Goal: Task Accomplishment & Management: Use online tool/utility

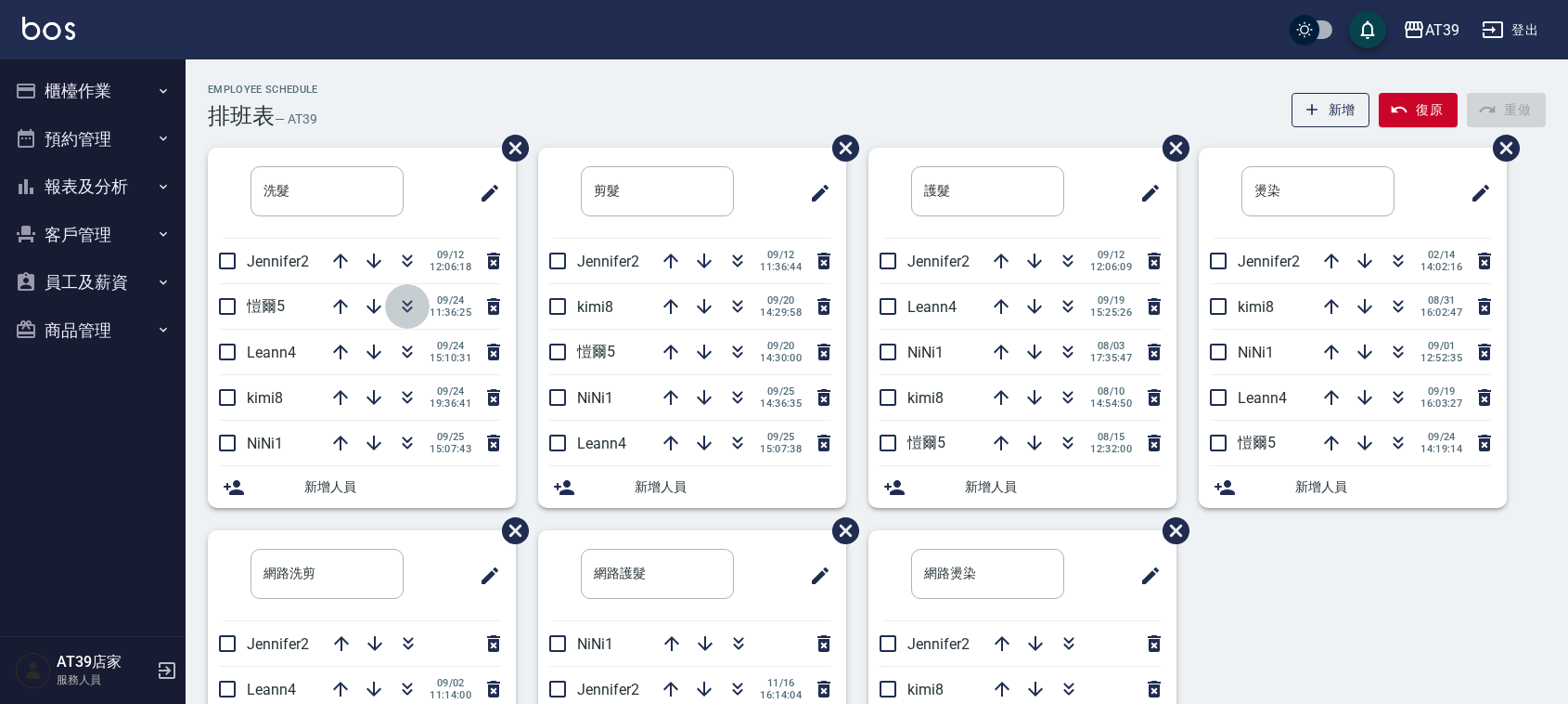
click at [410, 300] on icon "button" at bounding box center [407, 306] width 22 height 22
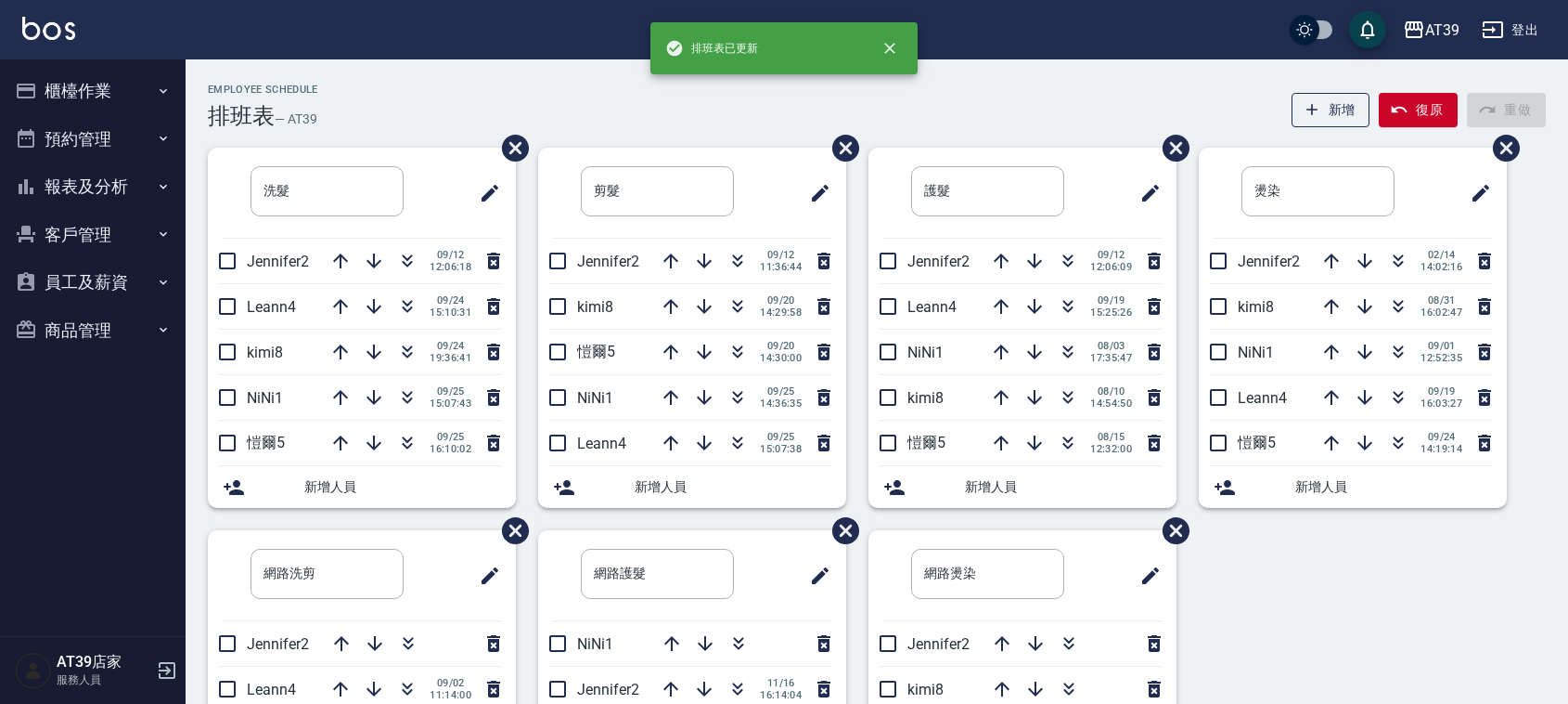
click at [400, 76] on div "Employee Schedule 排班表 — AT39 新增 復原 重做 洗髮 ​ Jennifer2 [DATE] 12:06:18 Leann4 [DA…" at bounding box center [877, 490] width 1382 height 861
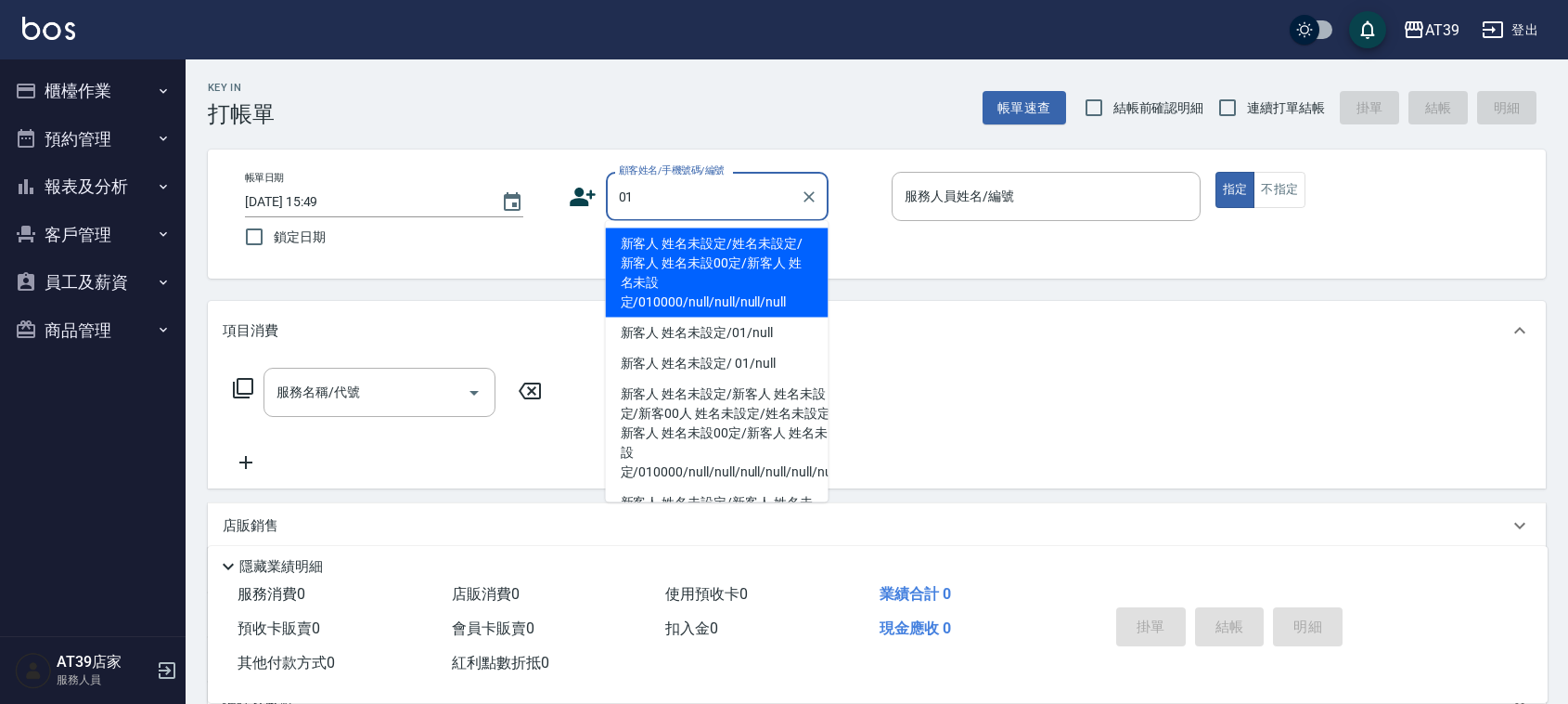
type input "新客人 姓名未設定/姓名未設定/新客人 姓名未設00定/新客人 姓名未設定/010000/null/null/null/null"
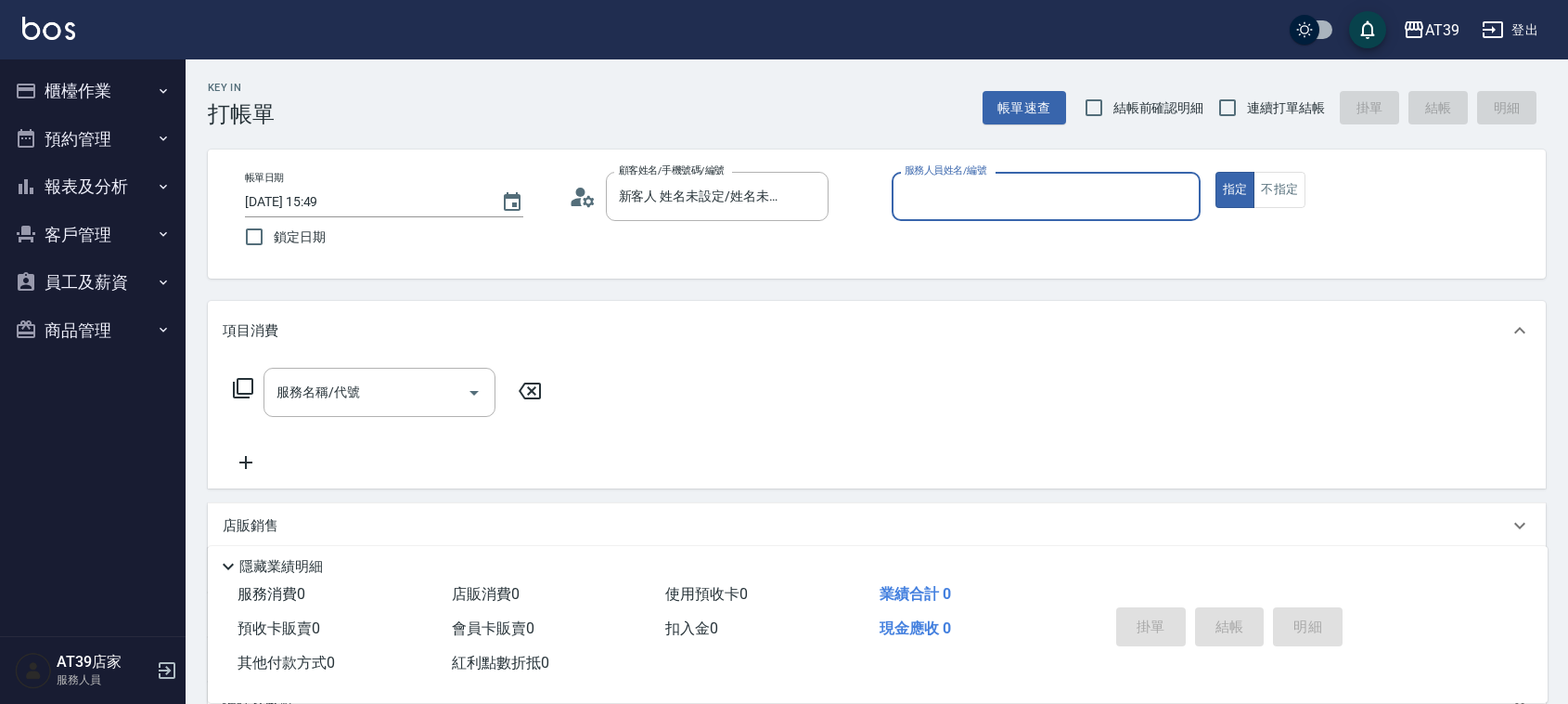
type input "1"
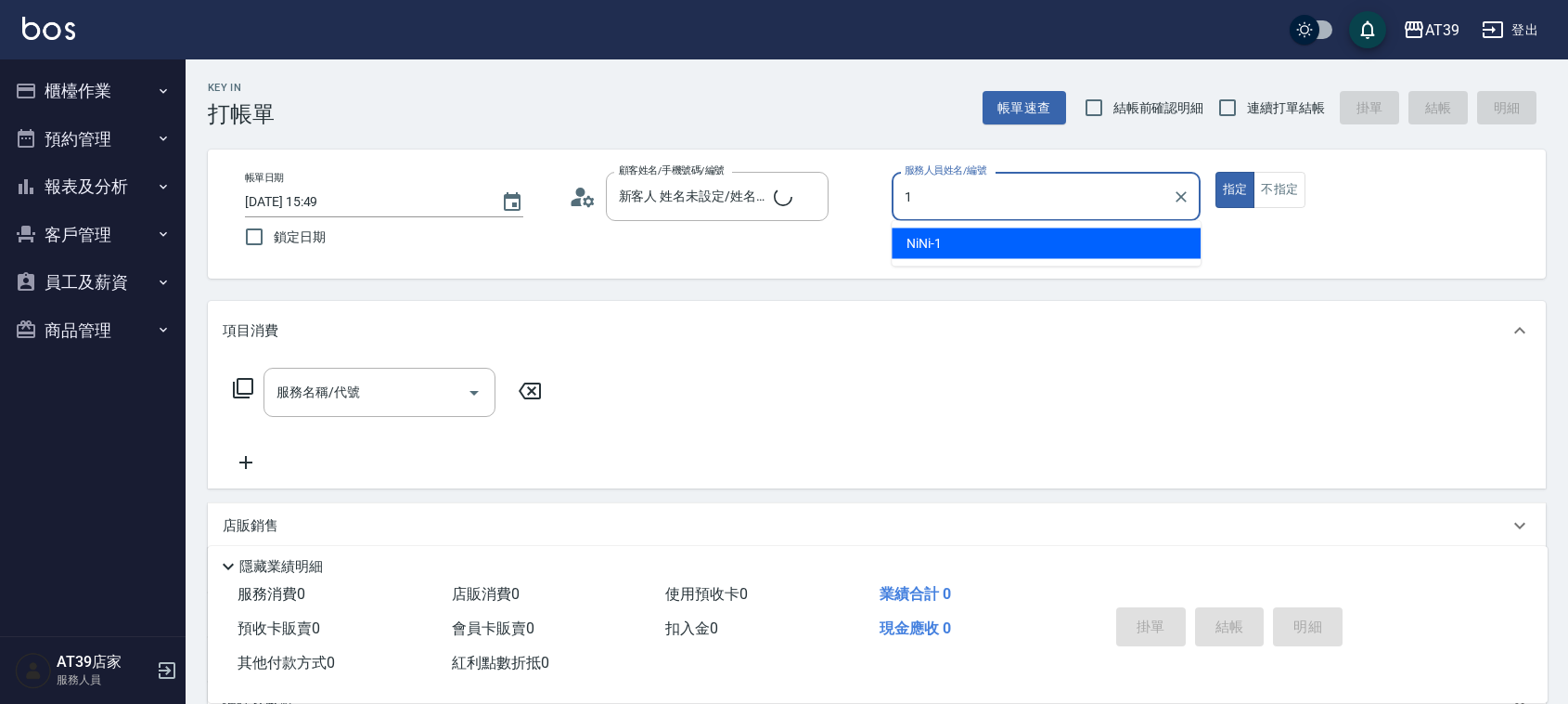
type input "新客人 姓名未設定/01/null"
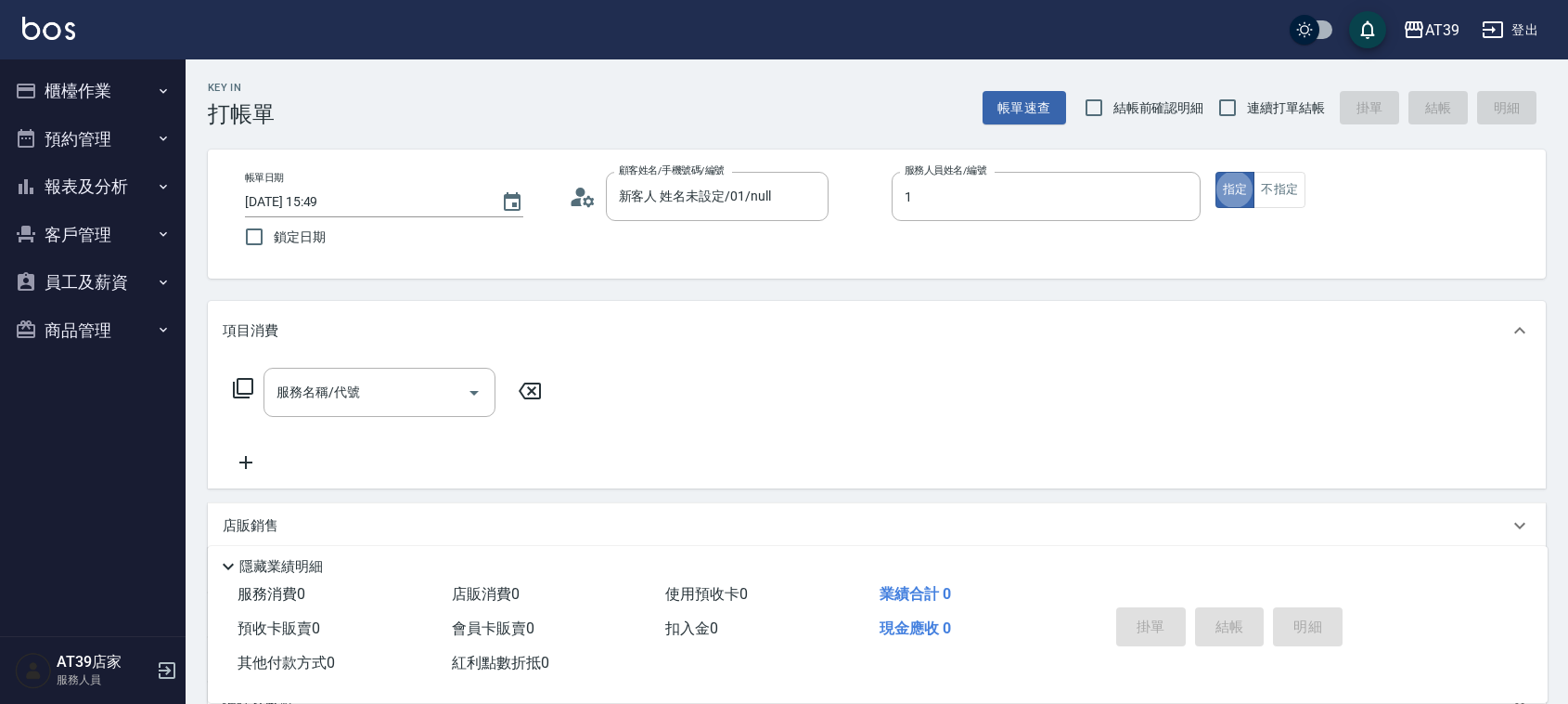
type input "NiNi-1"
type button "true"
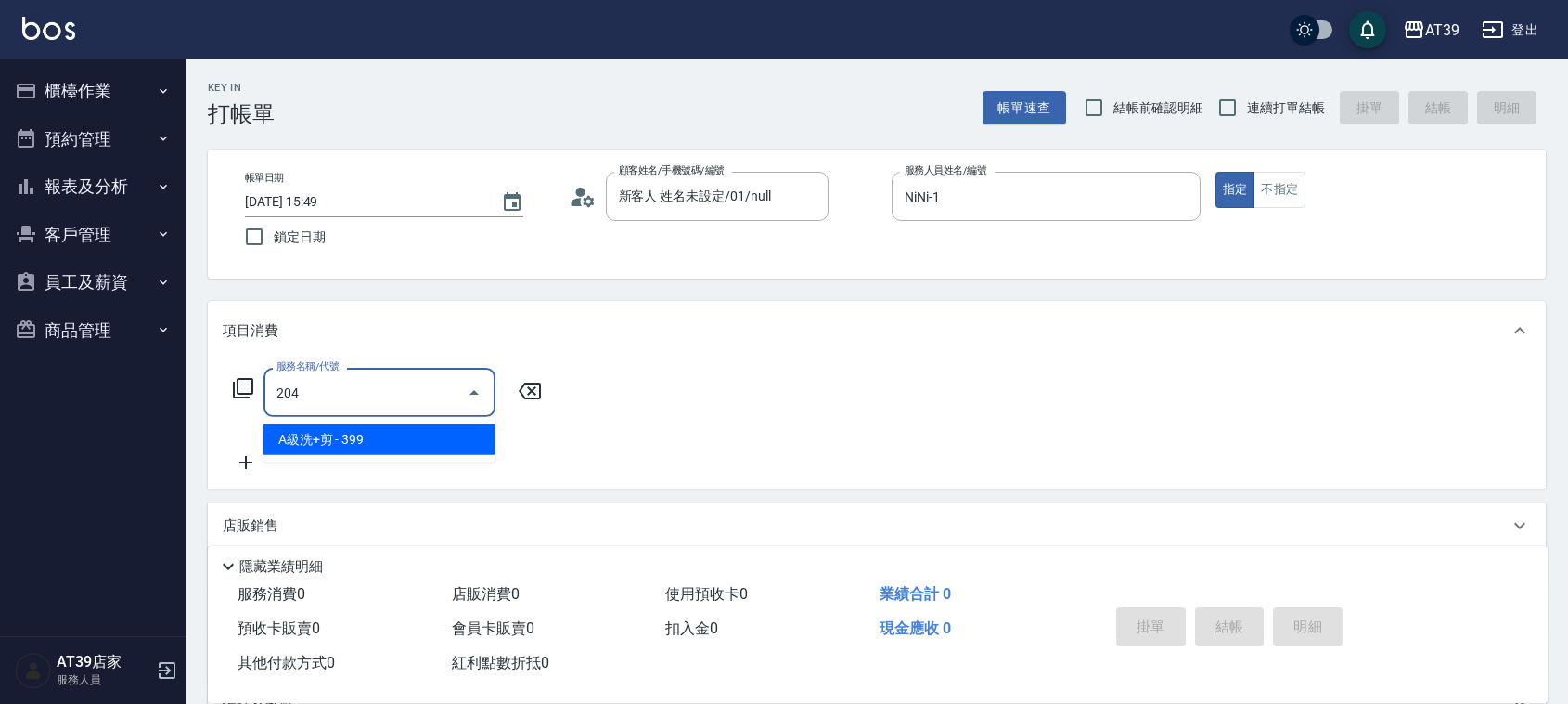
type input "A級洗+剪(204)"
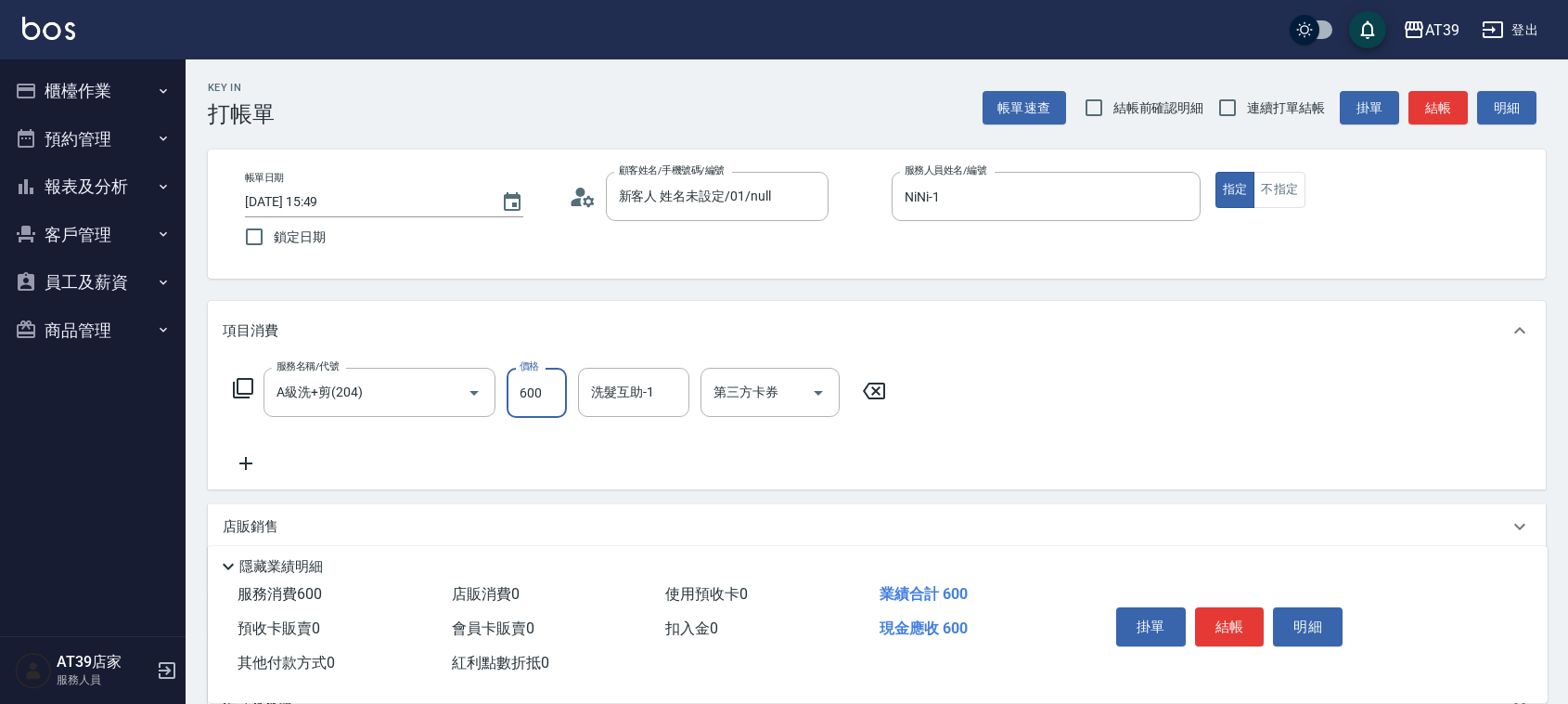
type input "600"
click at [1236, 107] on input "連續打單結帳" at bounding box center [1228, 108] width 39 height 39
checkbox input "true"
click at [1413, 99] on button "結帳" at bounding box center [1438, 109] width 60 height 35
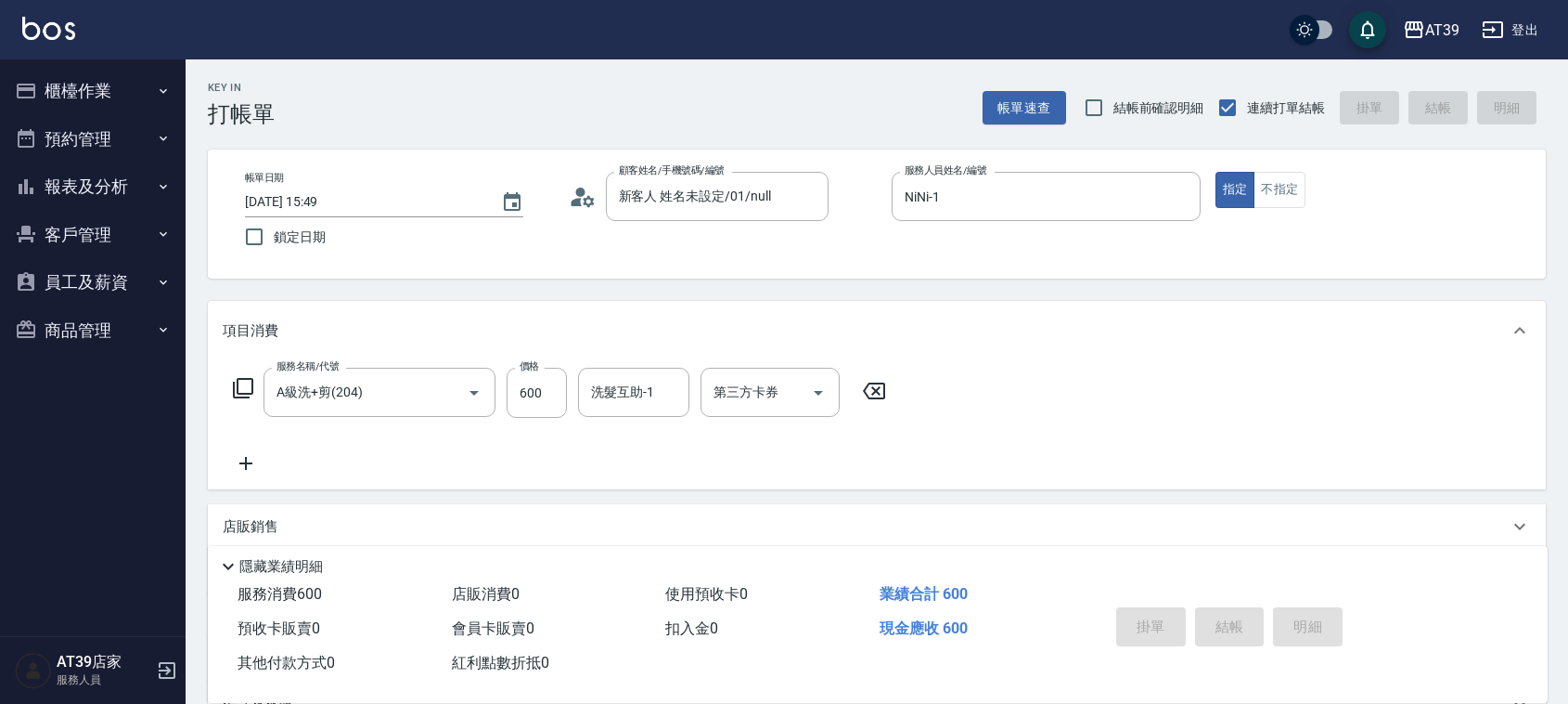
type input "[DATE] 15:50"
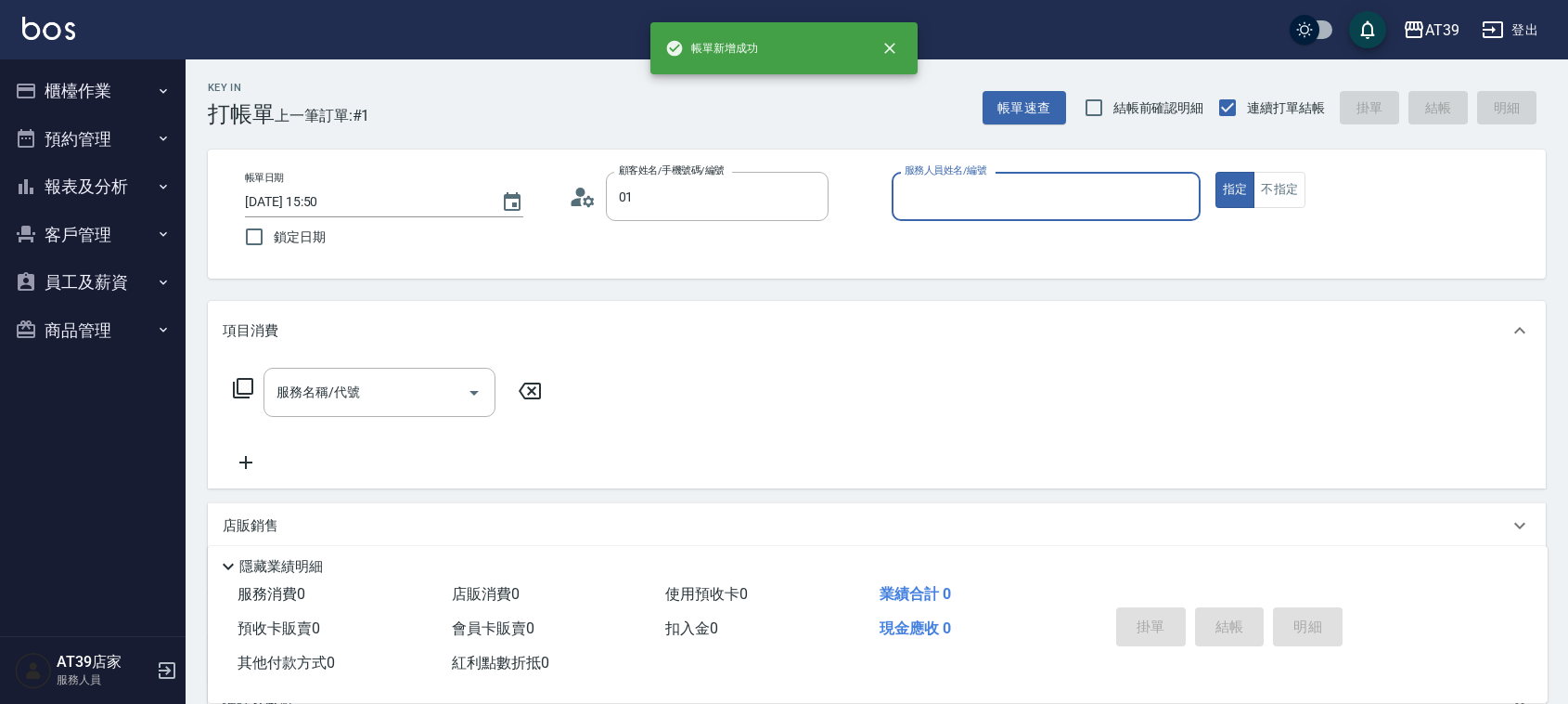
type input "新客人 姓名未設定/姓名未設定/新客人 姓名未設00定/新客人 姓名未設定/010000/null/null/null/null"
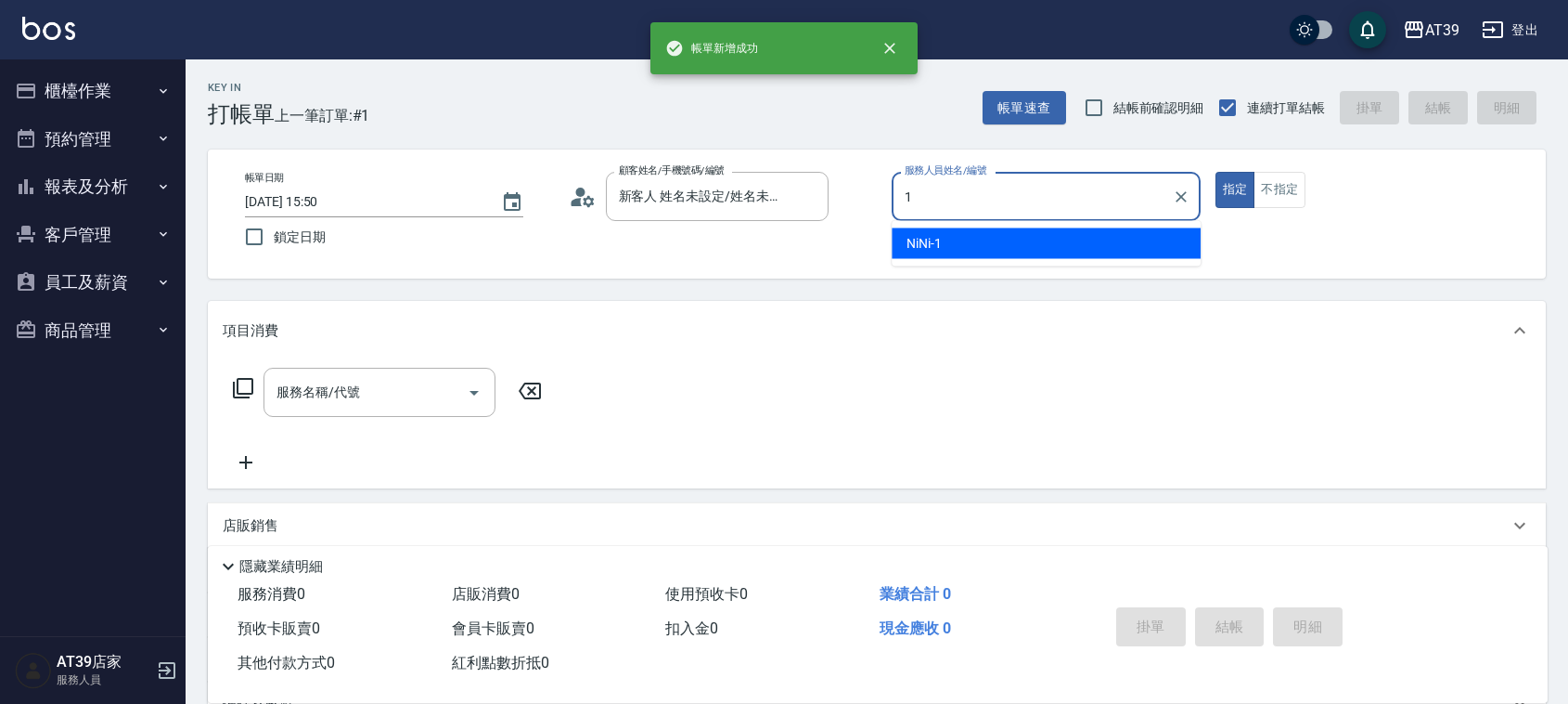
type input "NiNi-1"
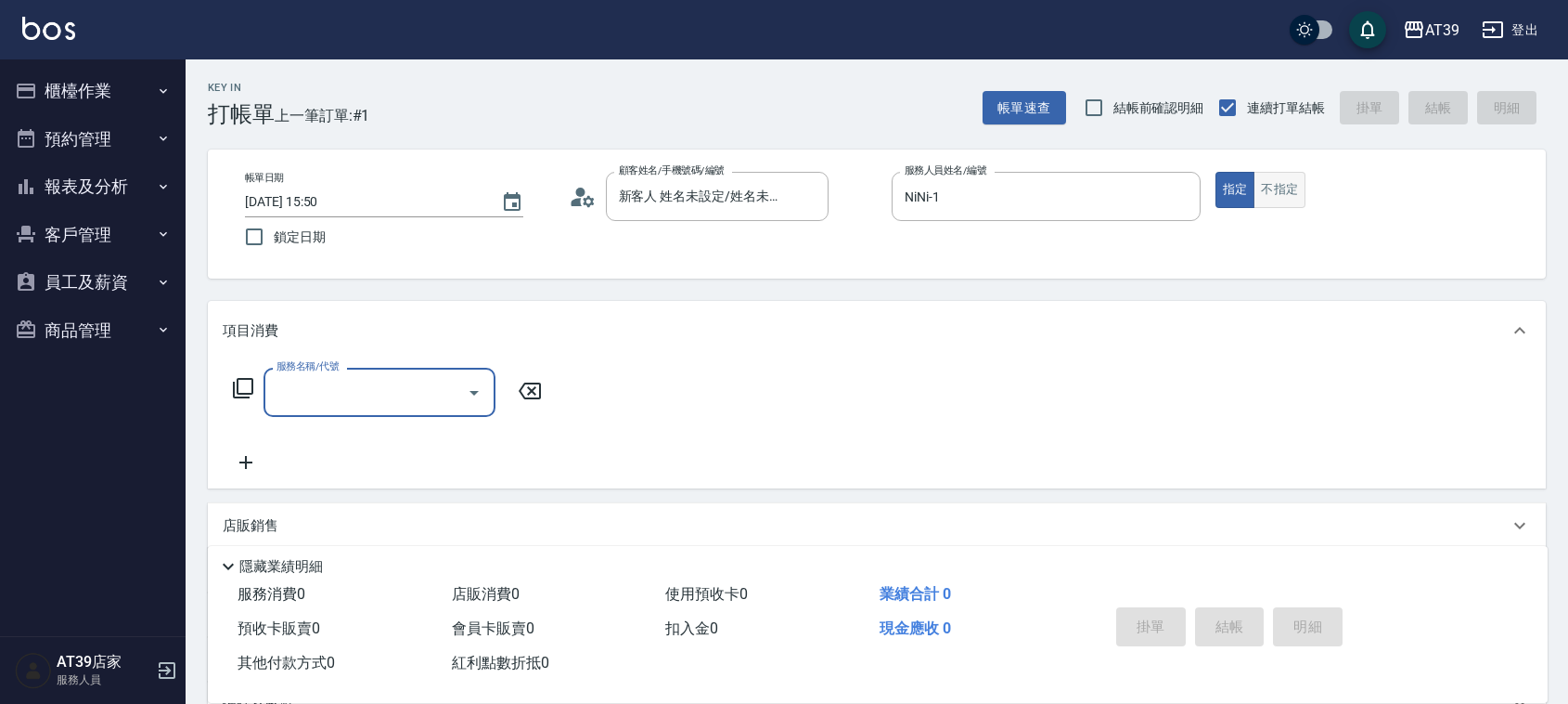
click at [1301, 178] on button "不指定" at bounding box center [1280, 190] width 52 height 37
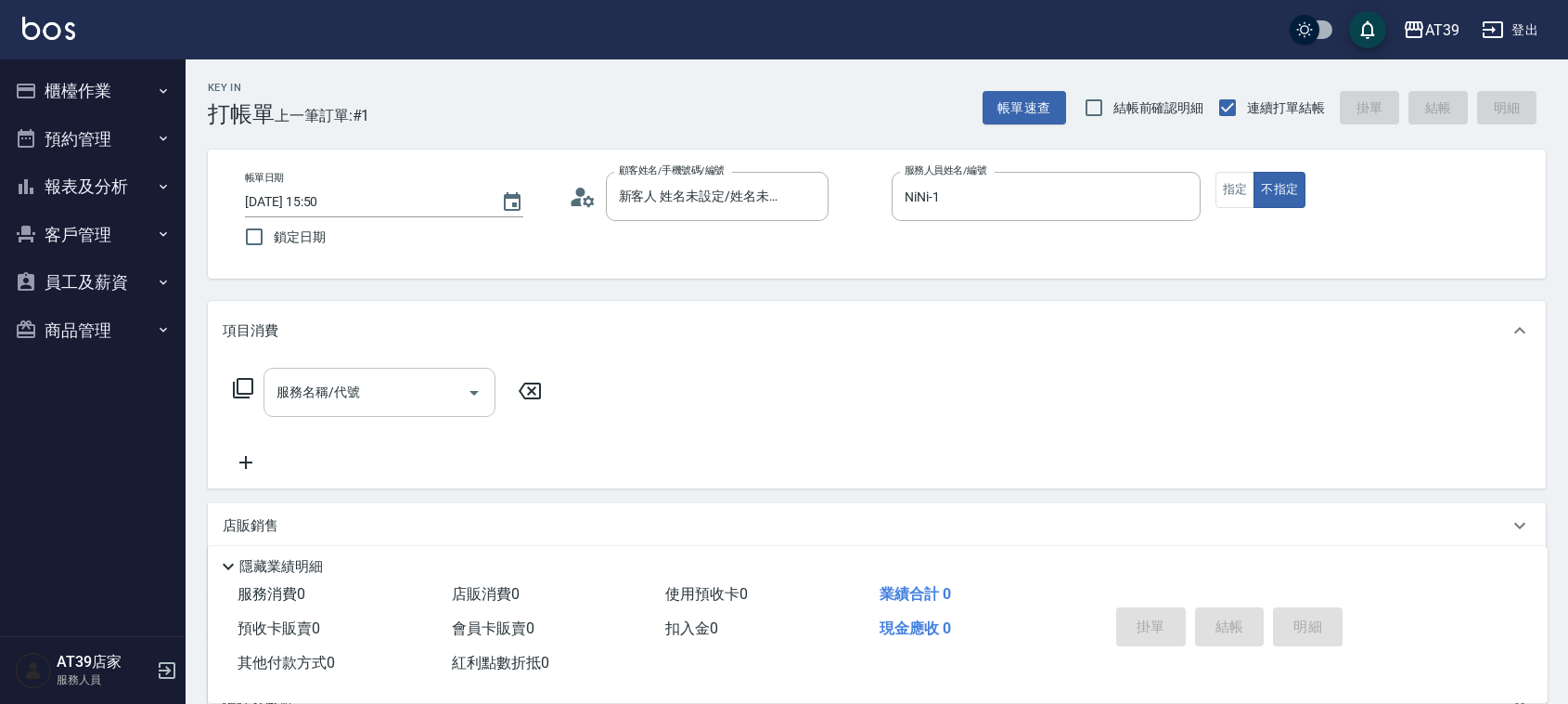
click at [353, 400] on div "服務名稱/代號 服務名稱/代號" at bounding box center [379, 391] width 232 height 49
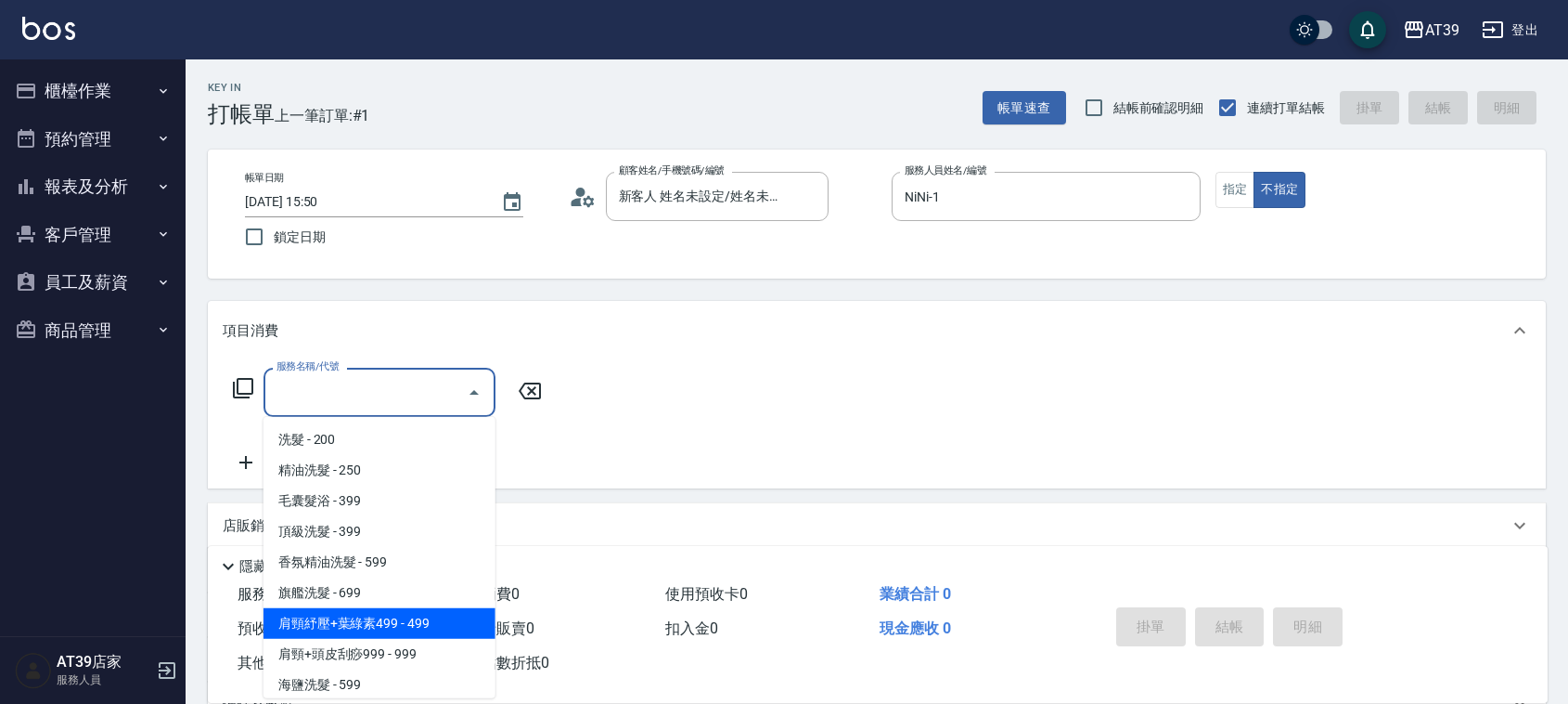
click at [325, 623] on span "肩頸紓壓+葉綠素499 - 499" at bounding box center [379, 623] width 232 height 31
type input "肩頸紓壓+葉綠素499(107)"
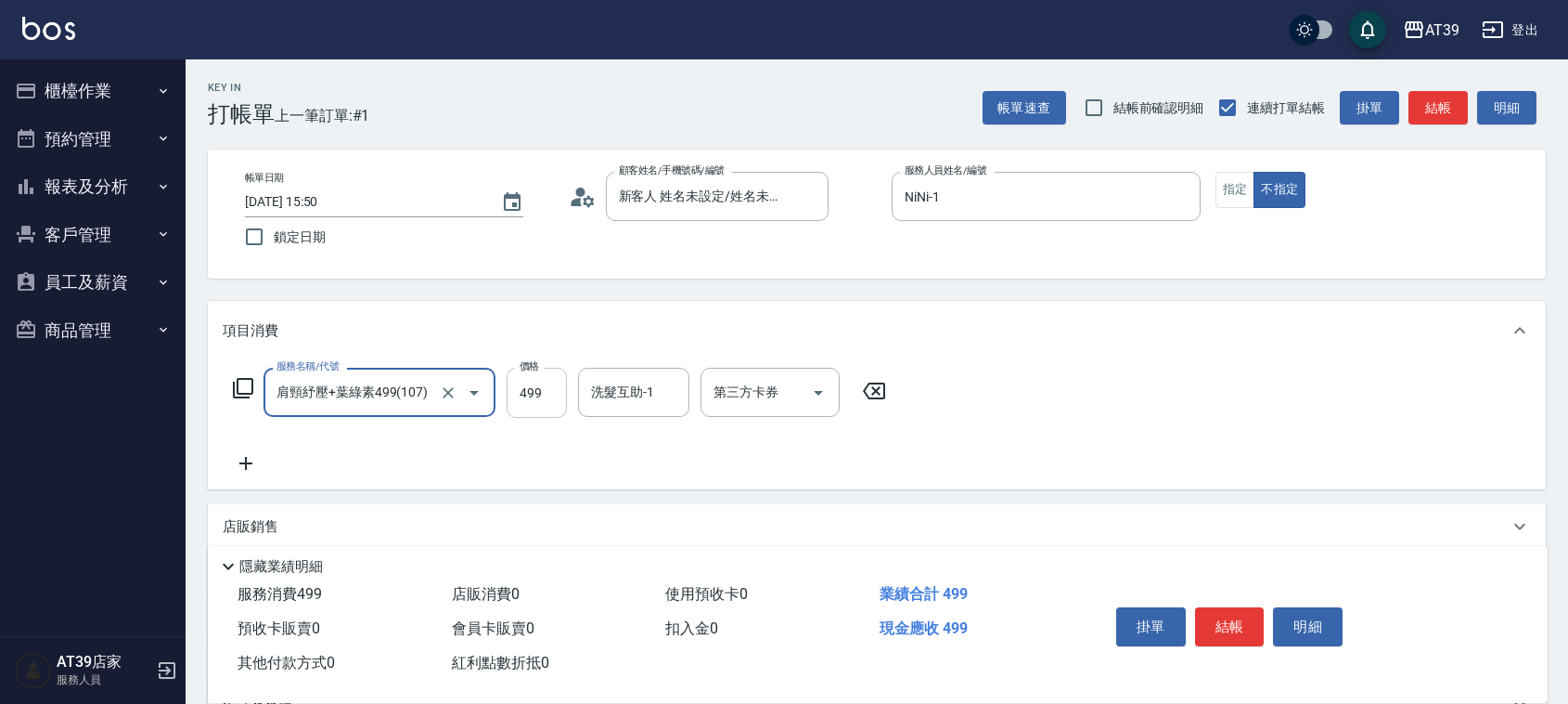
click at [539, 406] on input "499" at bounding box center [536, 392] width 61 height 50
type input "900"
click at [1243, 201] on button "指定" at bounding box center [1235, 190] width 40 height 37
click at [1279, 173] on button "不指定" at bounding box center [1280, 190] width 52 height 37
click at [1448, 110] on button "結帳" at bounding box center [1438, 109] width 60 height 35
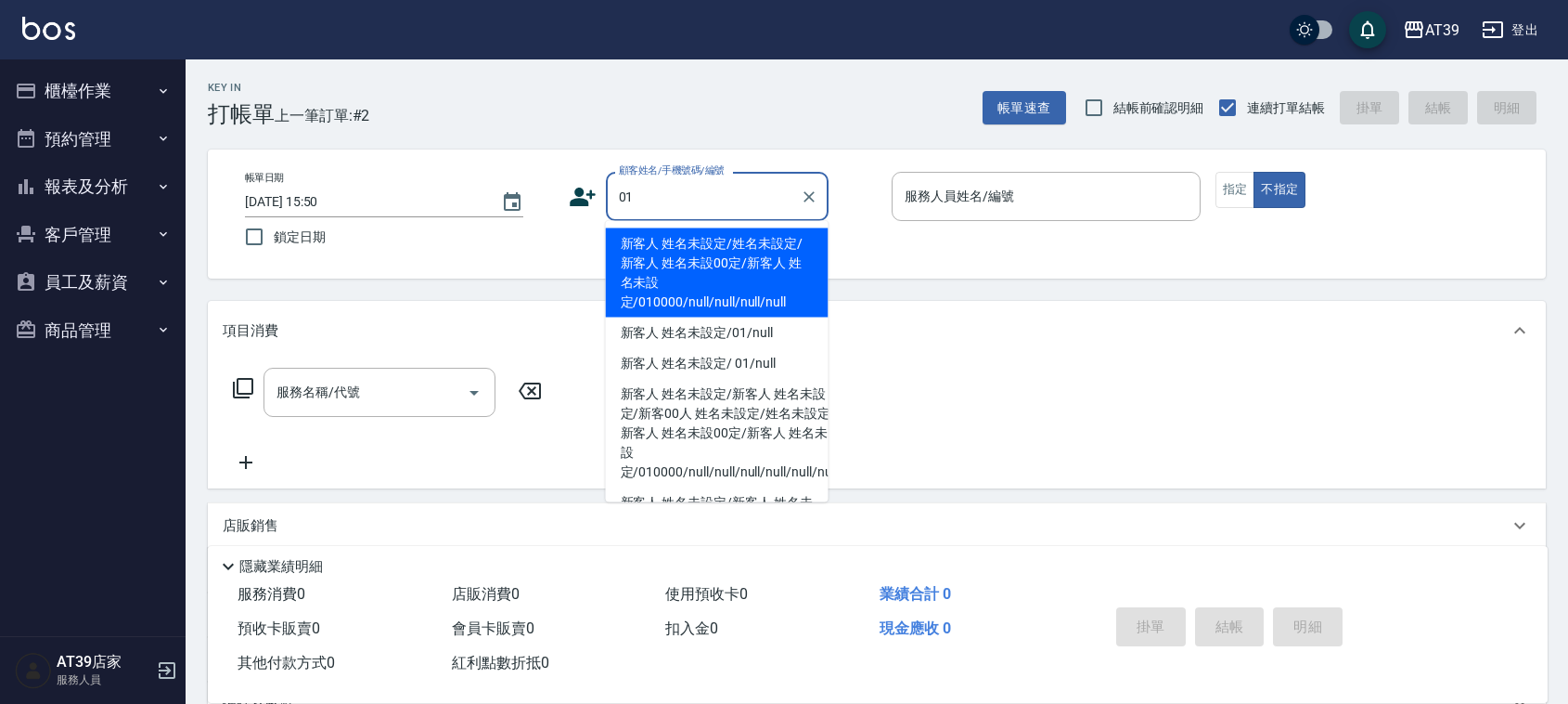
type input "新客人 姓名未設定/姓名未設定/新客人 姓名未設00定/新客人 姓名未設定/010000/null/null/null/null"
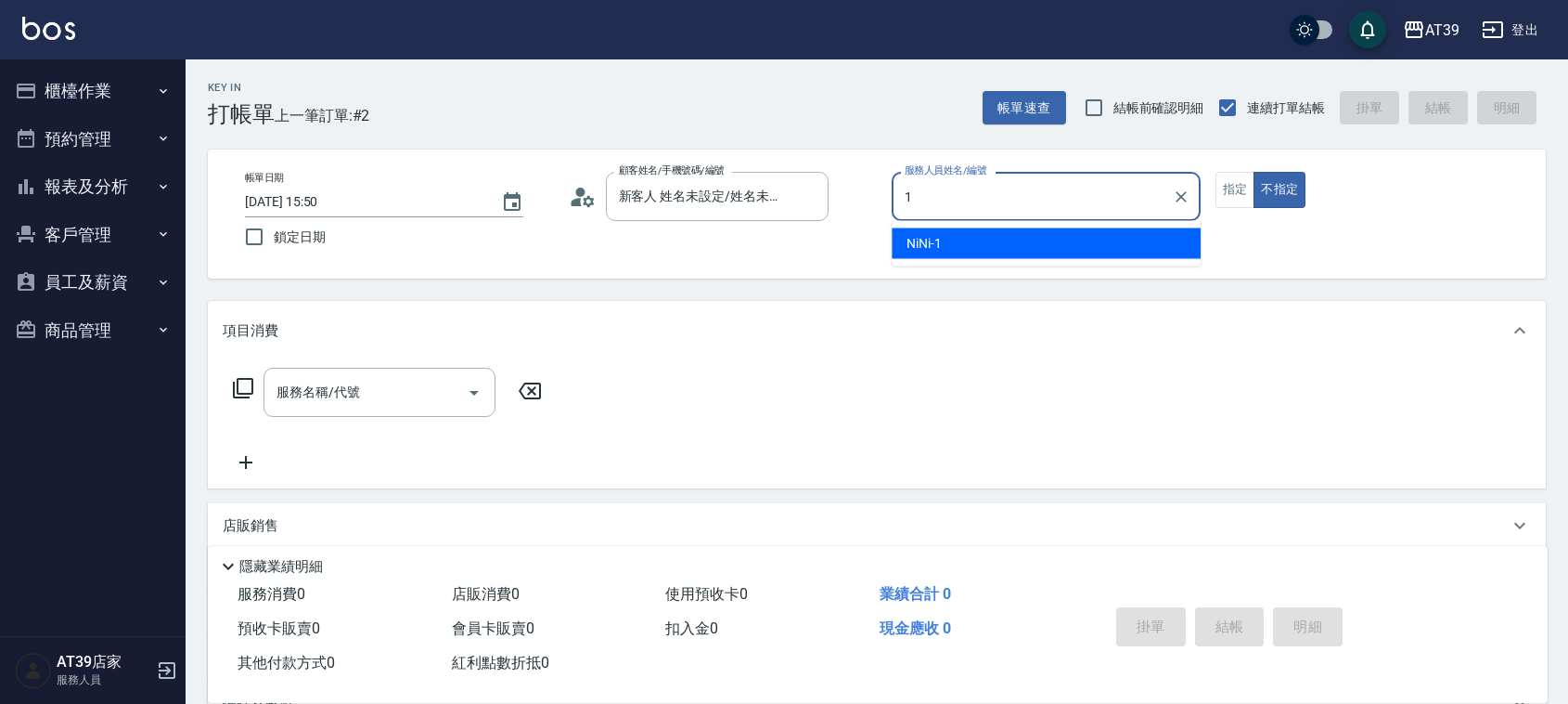
type input "NiNi-1"
type button "false"
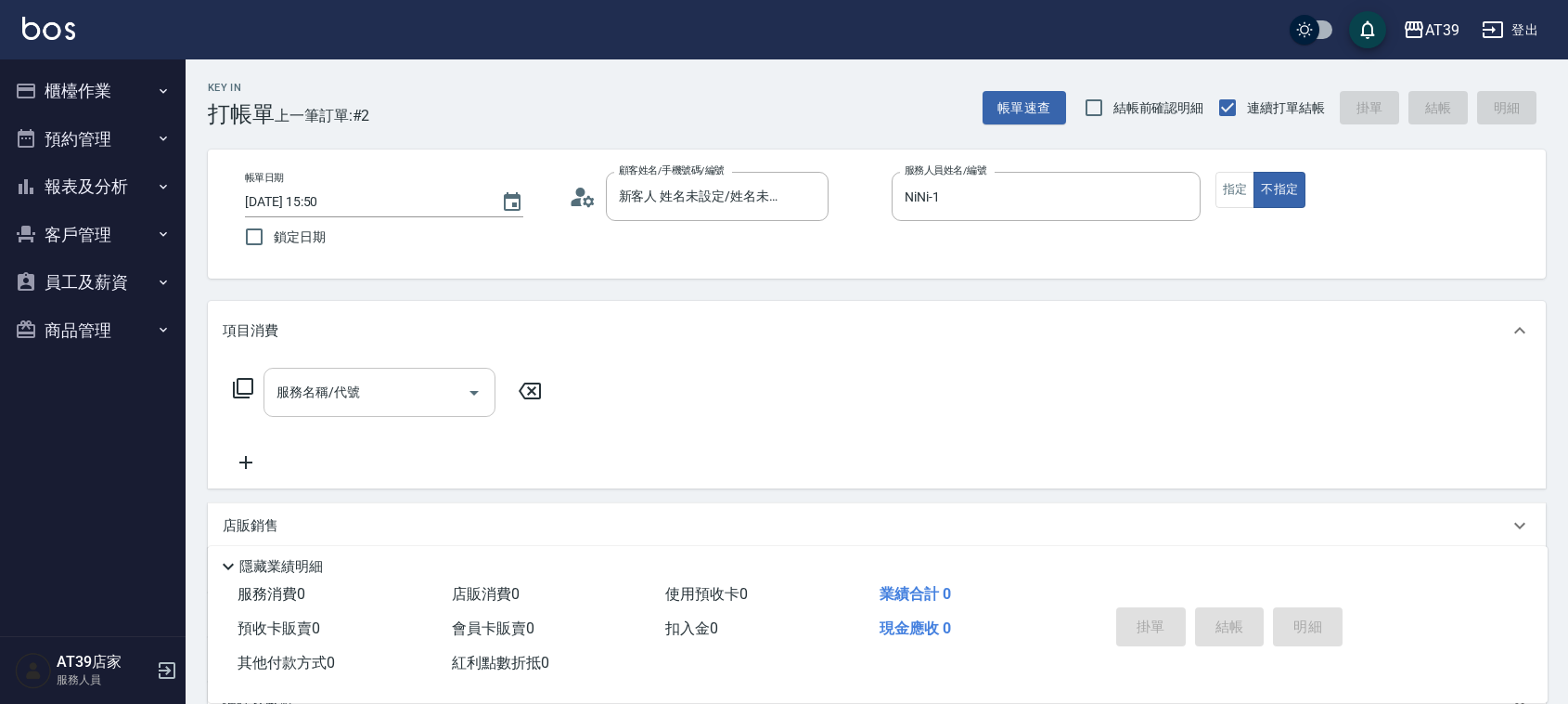
drag, startPoint x: 351, startPoint y: 390, endPoint x: 330, endPoint y: 377, distance: 24.7
click at [350, 388] on div "服務名稱/代號 服務名稱/代號" at bounding box center [379, 391] width 232 height 49
click at [327, 371] on label "服務名稱/代號" at bounding box center [308, 366] width 62 height 13
click at [327, 376] on input "服務名稱/代號" at bounding box center [365, 392] width 187 height 33
click at [309, 364] on label "服務名稱/代號" at bounding box center [308, 366] width 62 height 13
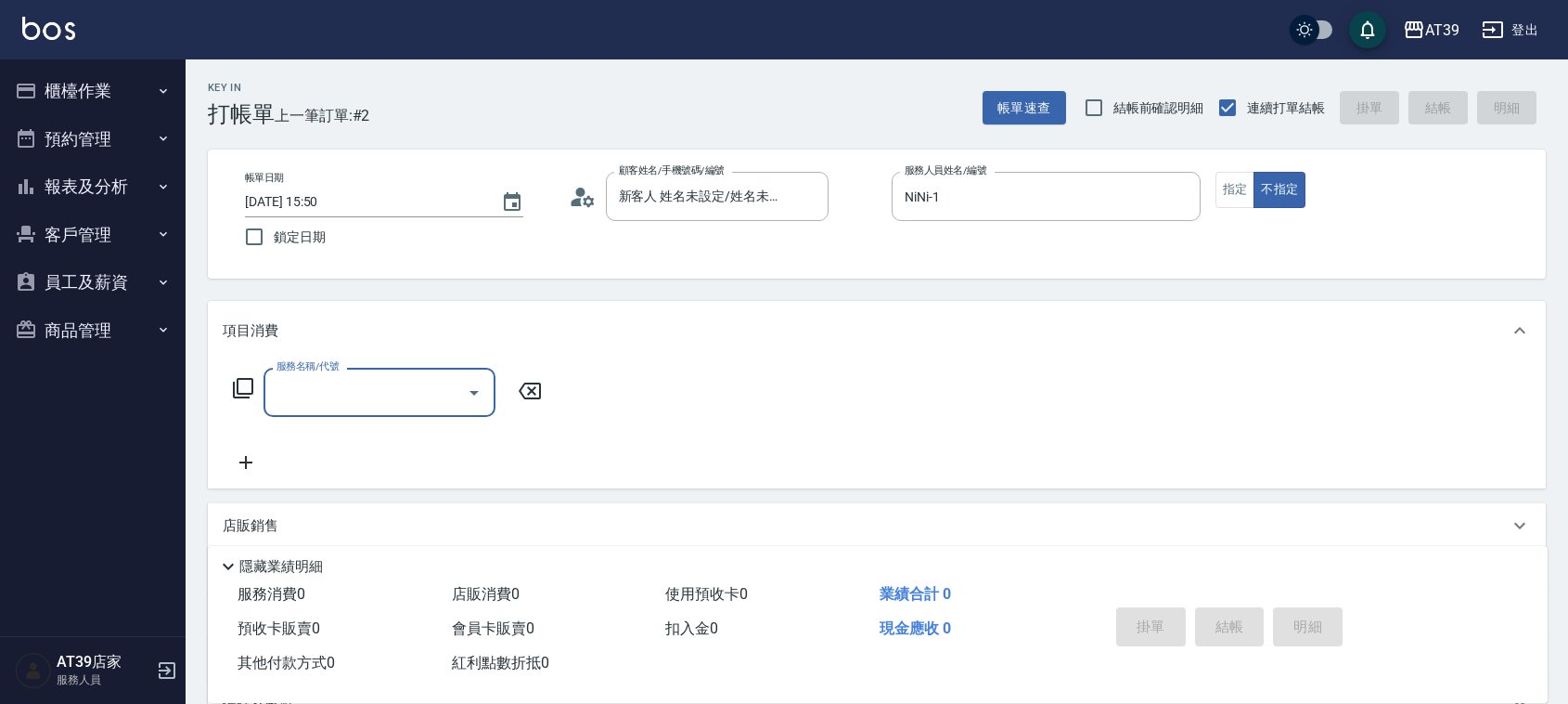
click at [309, 376] on input "服務名稱/代號" at bounding box center [365, 392] width 187 height 33
click at [326, 371] on label "服務名稱/代號" at bounding box center [308, 366] width 62 height 13
click at [326, 376] on input "服務名稱/代號" at bounding box center [365, 392] width 187 height 33
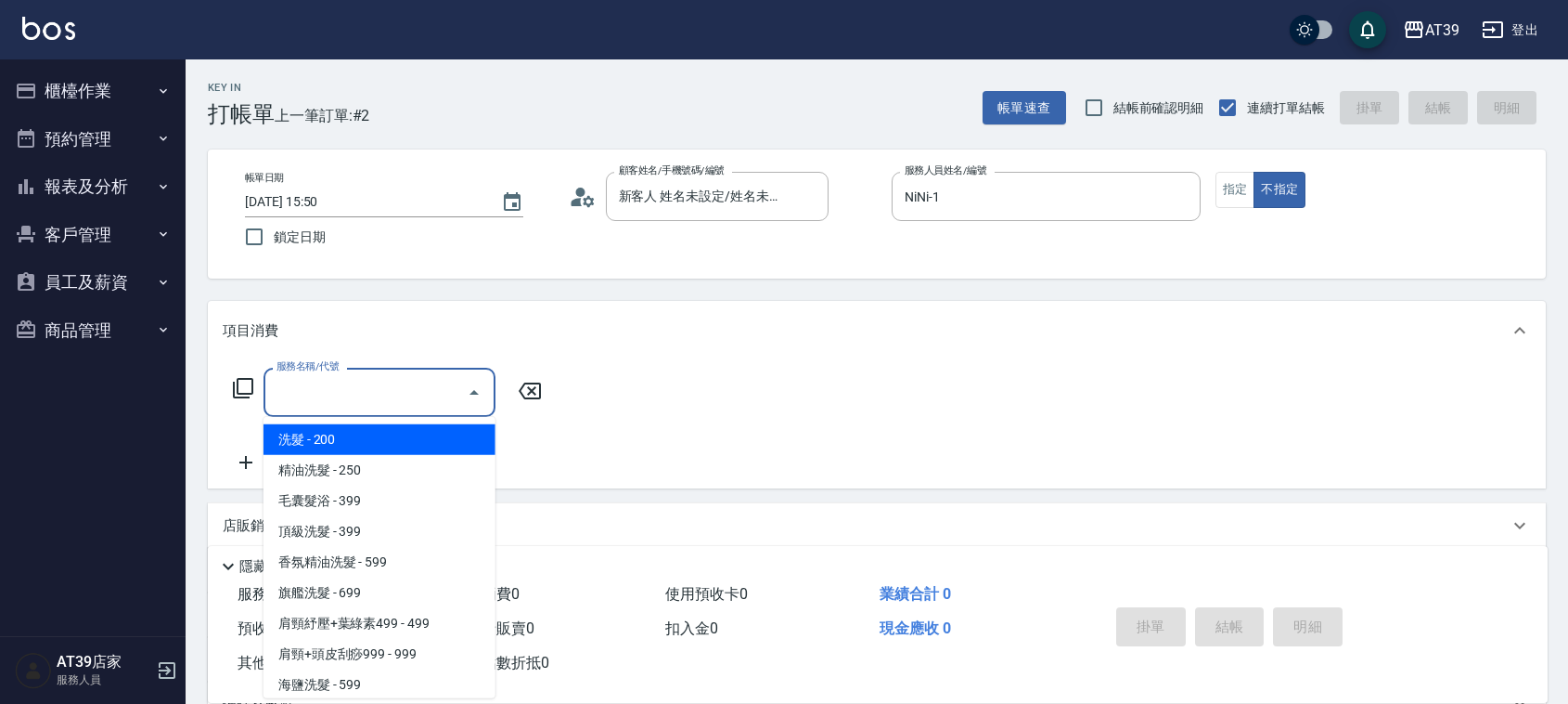
click at [346, 388] on input "服務名稱/代號" at bounding box center [365, 392] width 187 height 33
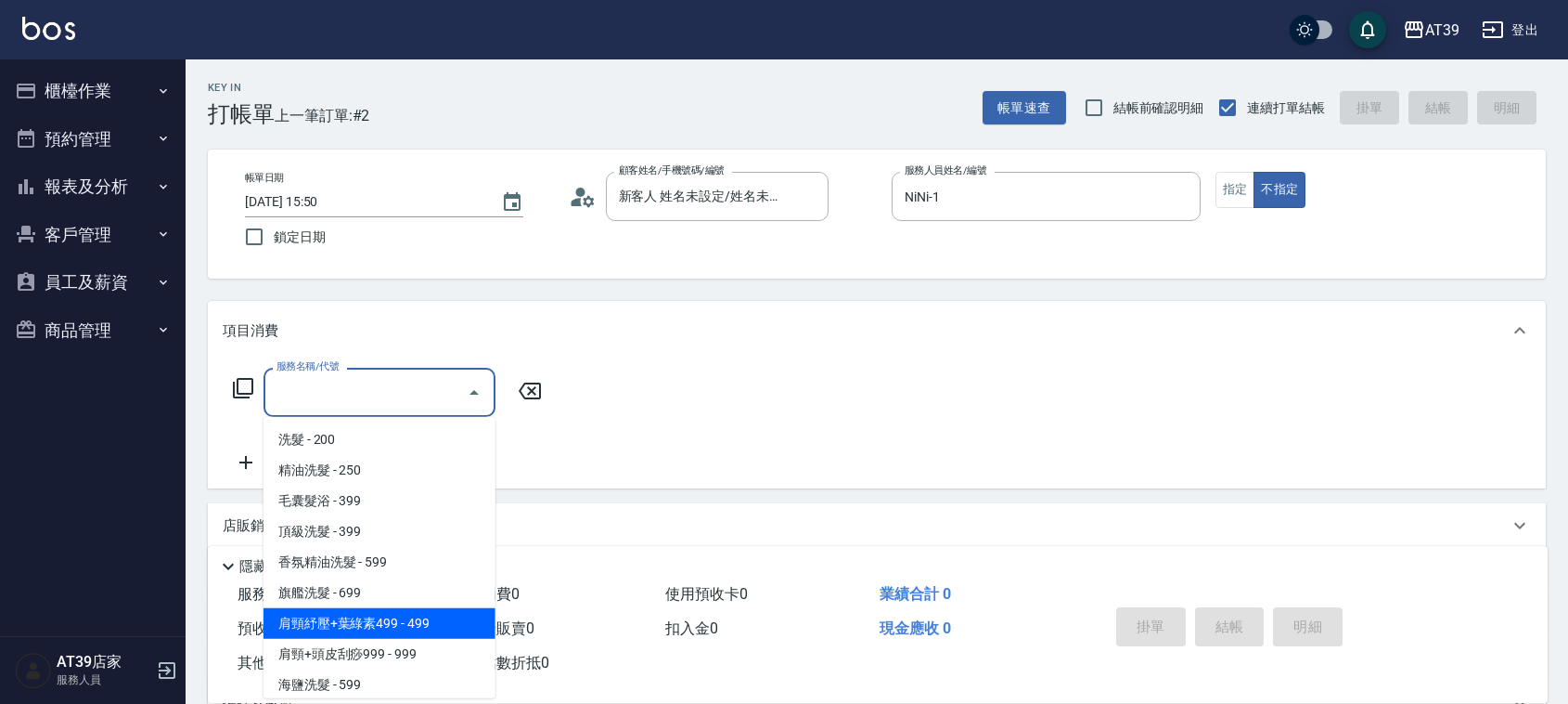
click at [359, 619] on span "肩頸紓壓+葉綠素499 - 499" at bounding box center [379, 623] width 232 height 31
type input "肩頸紓壓+葉綠素499(107)"
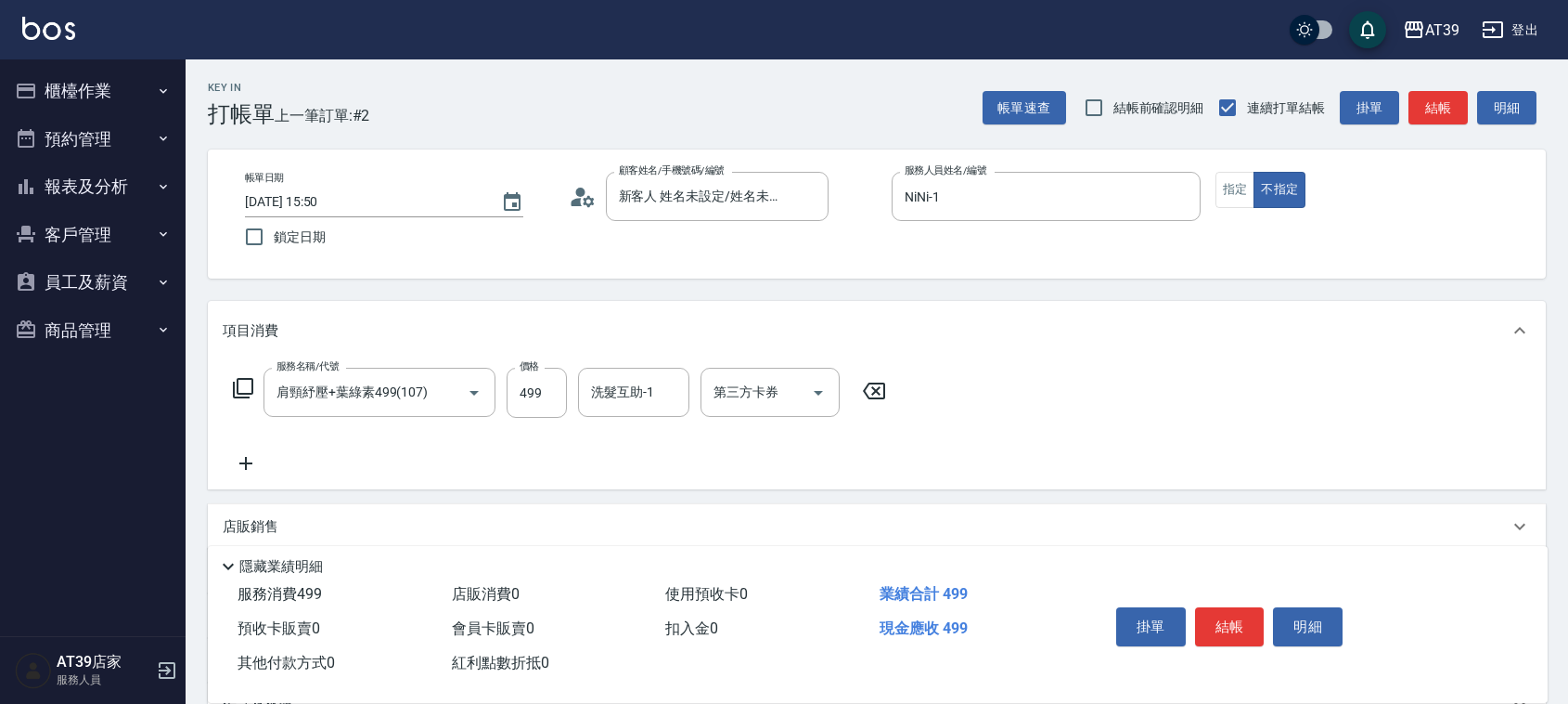
click at [560, 439] on div "服務名稱/代號 肩頸紓壓+葉綠素499(107) 服務名稱/代號 價格 499 價格 洗髮互助-1 洗髮互助-1 第三方卡券 第三方卡券" at bounding box center [560, 420] width 675 height 107
click at [283, 126] on div "Key In 打帳單 上一筆訂單:#2 帳單速查 結帳前確認明細 連續打單結帳 掛單 結帳 明細 帳單日期 [DATE] 15:50 鎖定日期 顧客姓名/手機…" at bounding box center [877, 482] width 1382 height 844
click at [527, 386] on input "499" at bounding box center [536, 392] width 61 height 50
type input "900"
click at [1450, 112] on button "結帳" at bounding box center [1438, 109] width 60 height 35
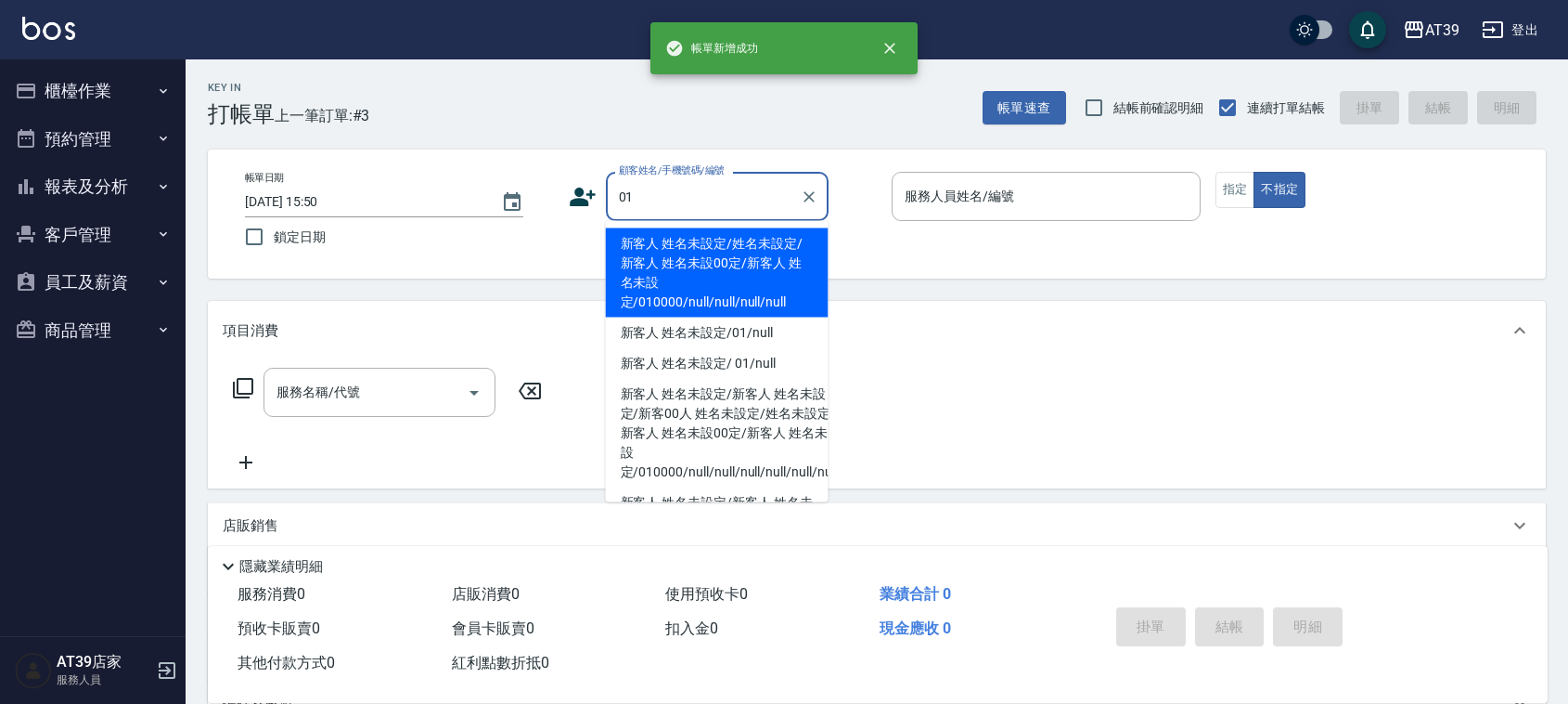
type input "新客人 姓名未設定/姓名未設定/新客人 姓名未設00定/新客人 姓名未設定/010000/null/null/null/null"
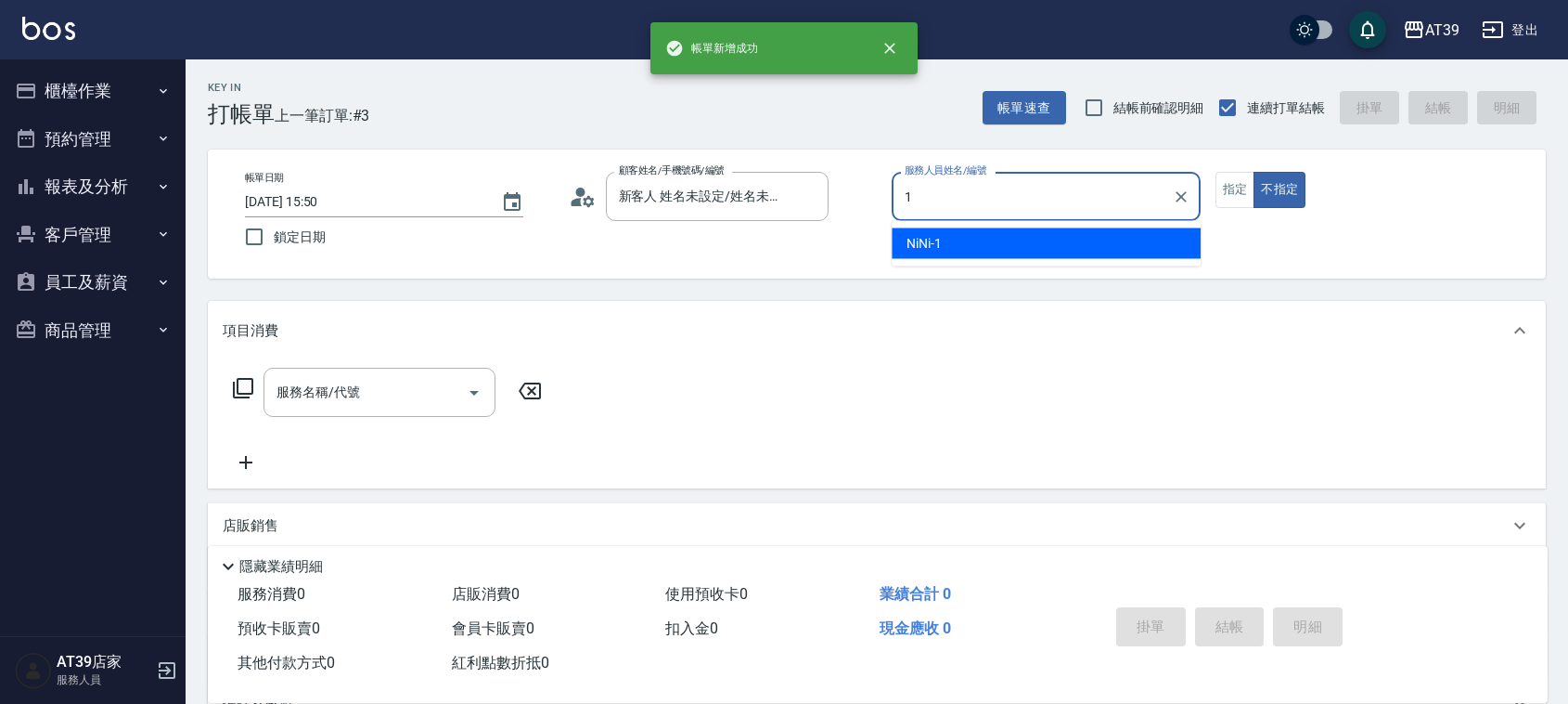
type input "NiNi-1"
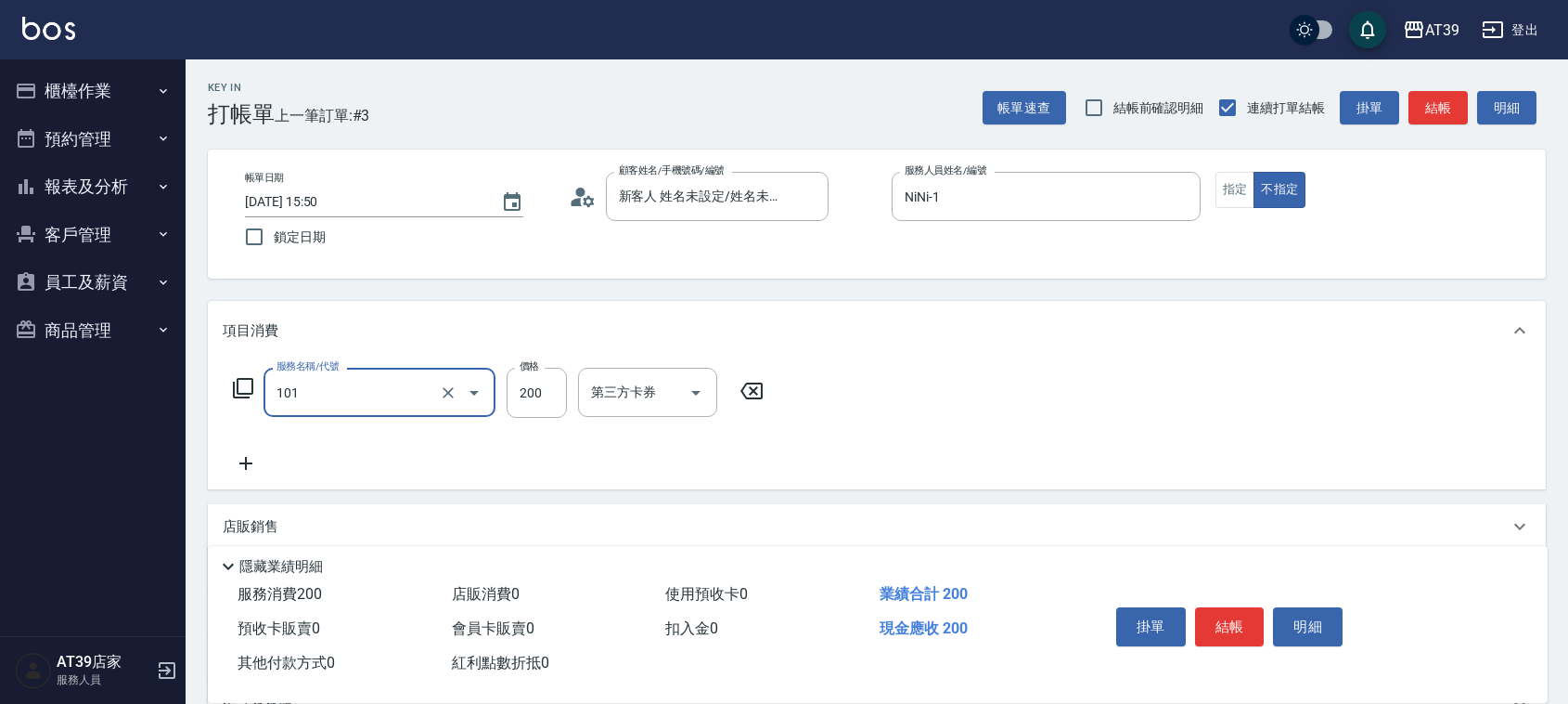
type input "洗髮(101)"
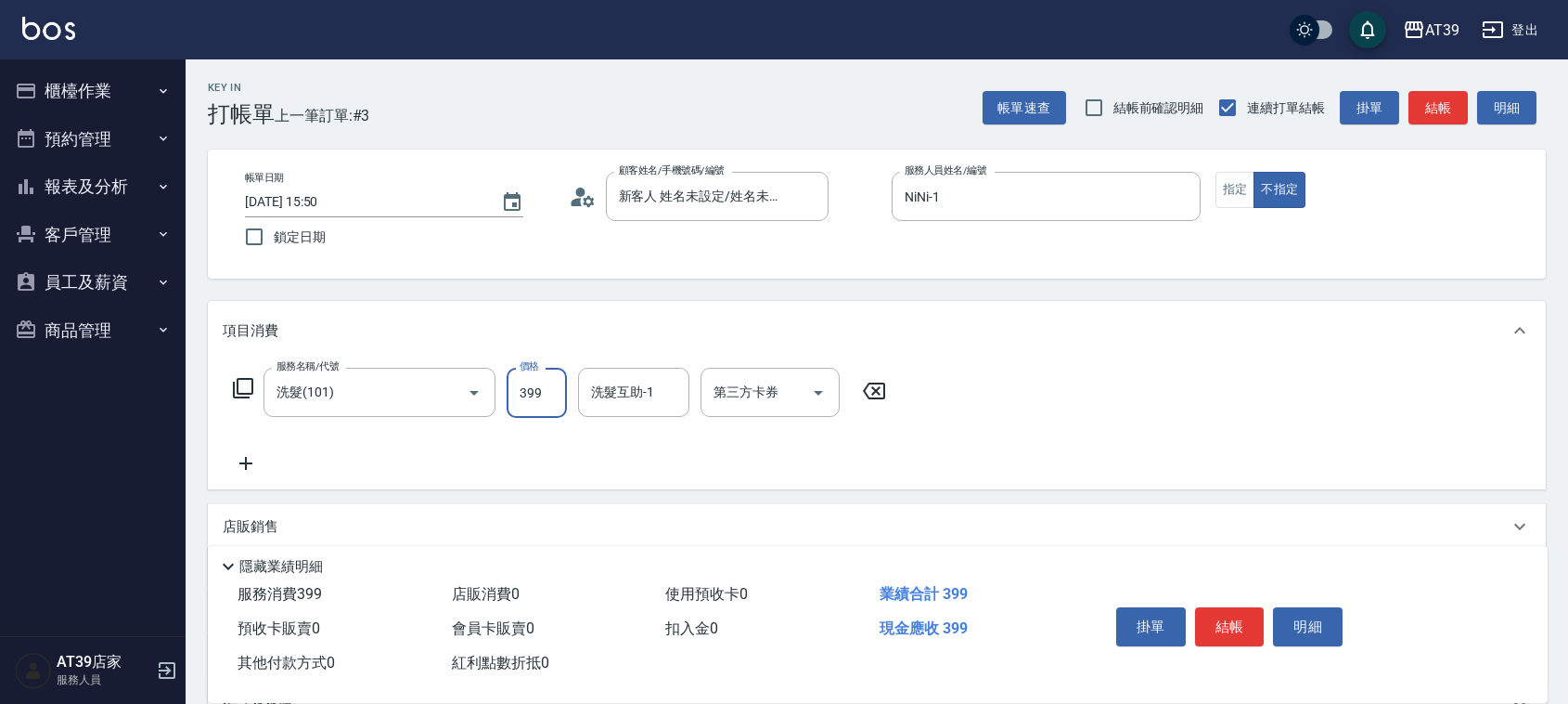
type input "399"
type input "芊芊-27"
click at [1450, 112] on button "結帳" at bounding box center [1438, 109] width 60 height 35
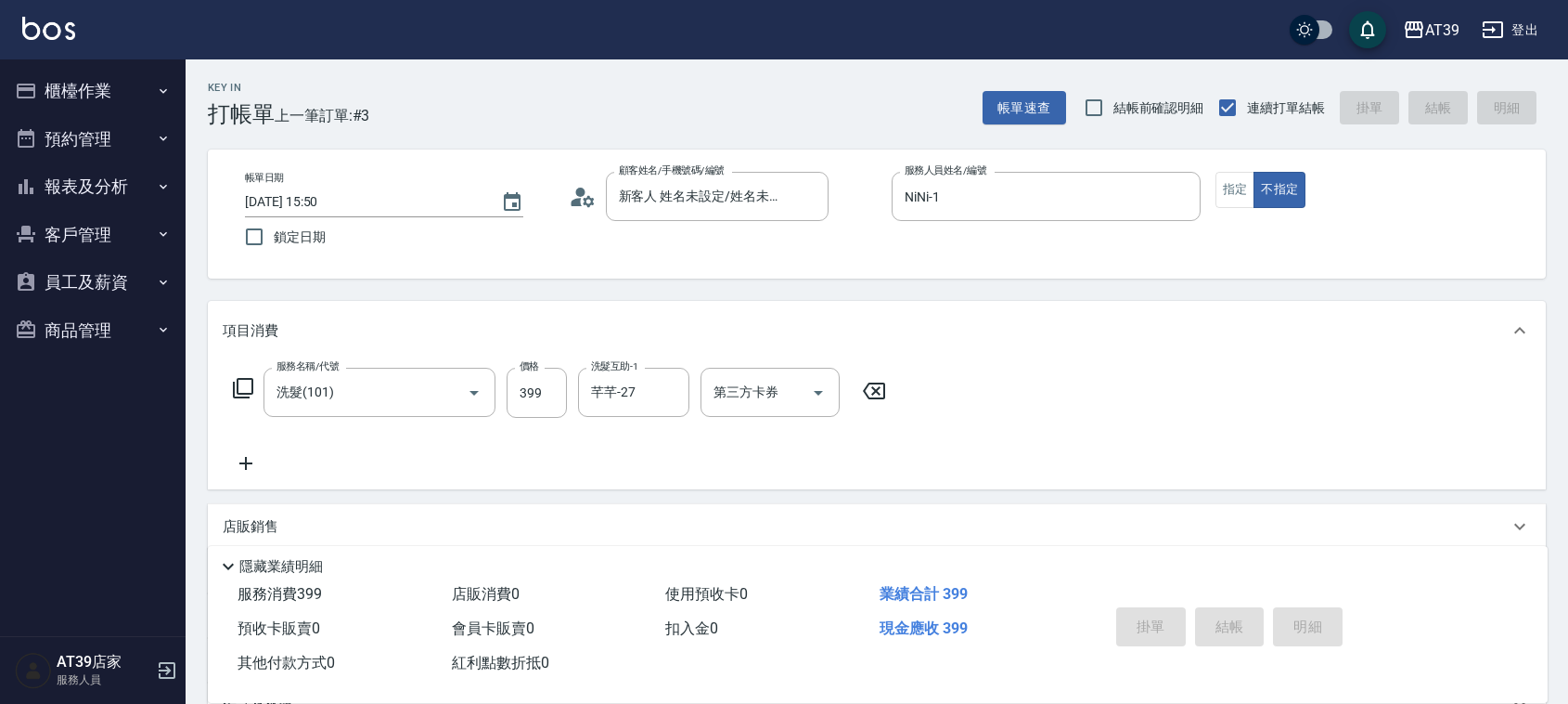
type input "[DATE] 15:51"
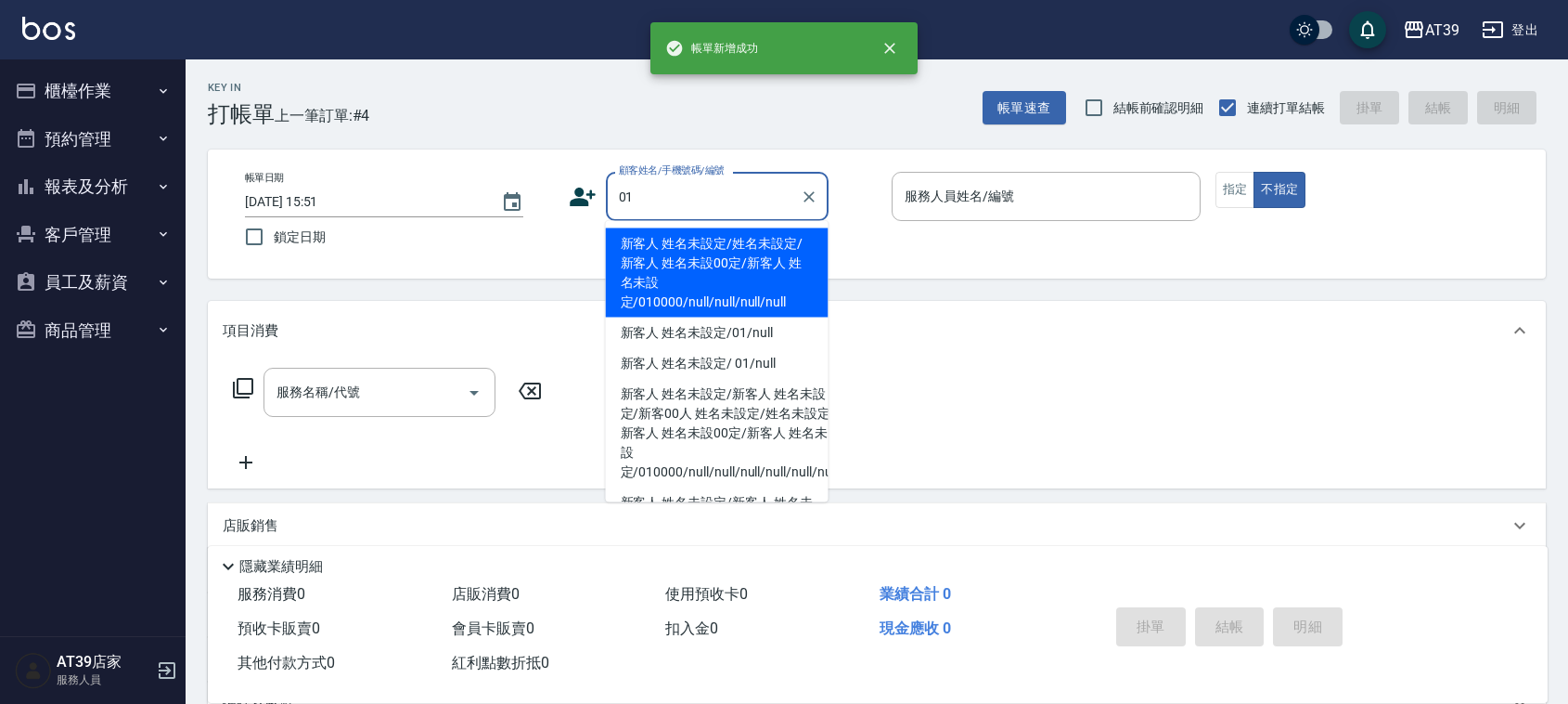
type input "新客人 姓名未設定/姓名未設定/新客人 姓名未設00定/新客人 姓名未設定/010000/null/null/null/null"
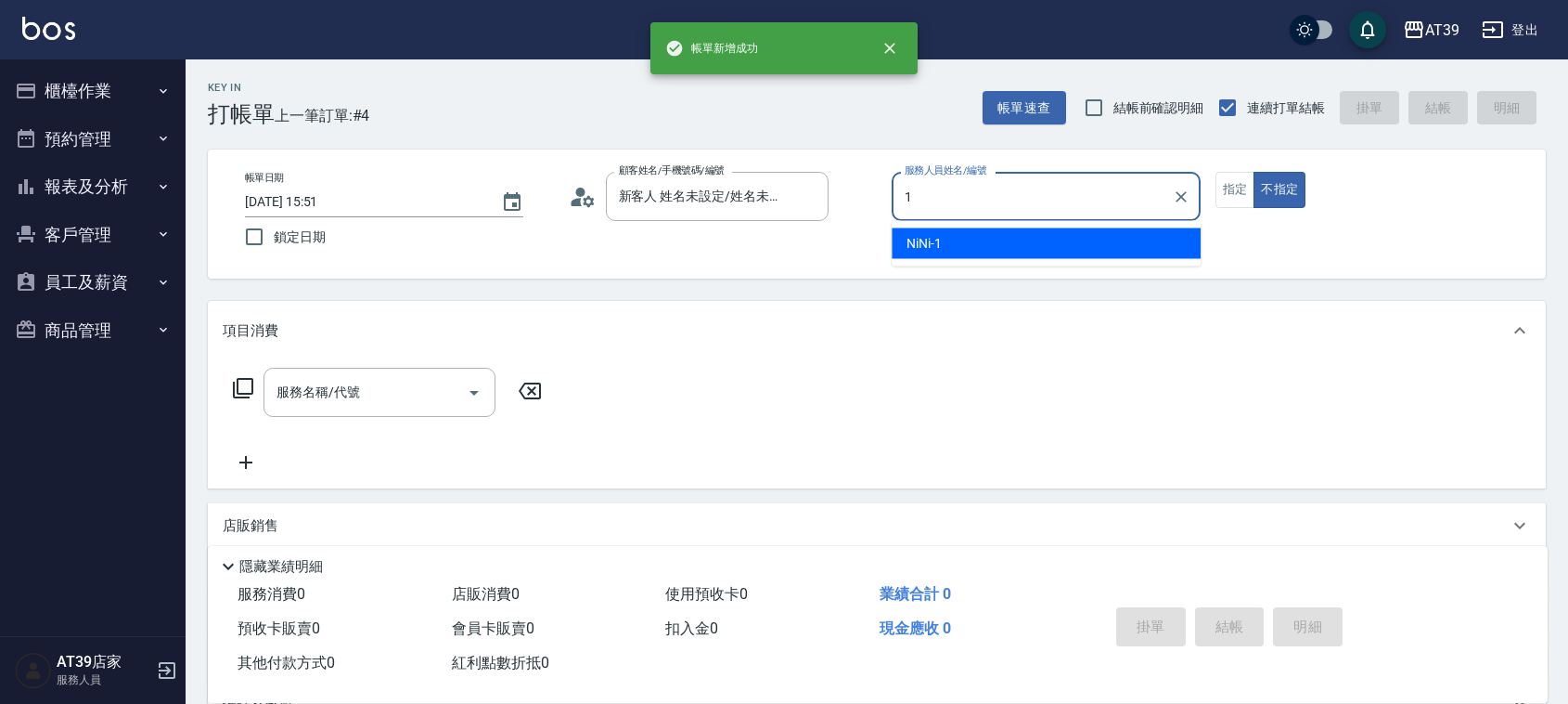
type input "NiNi-1"
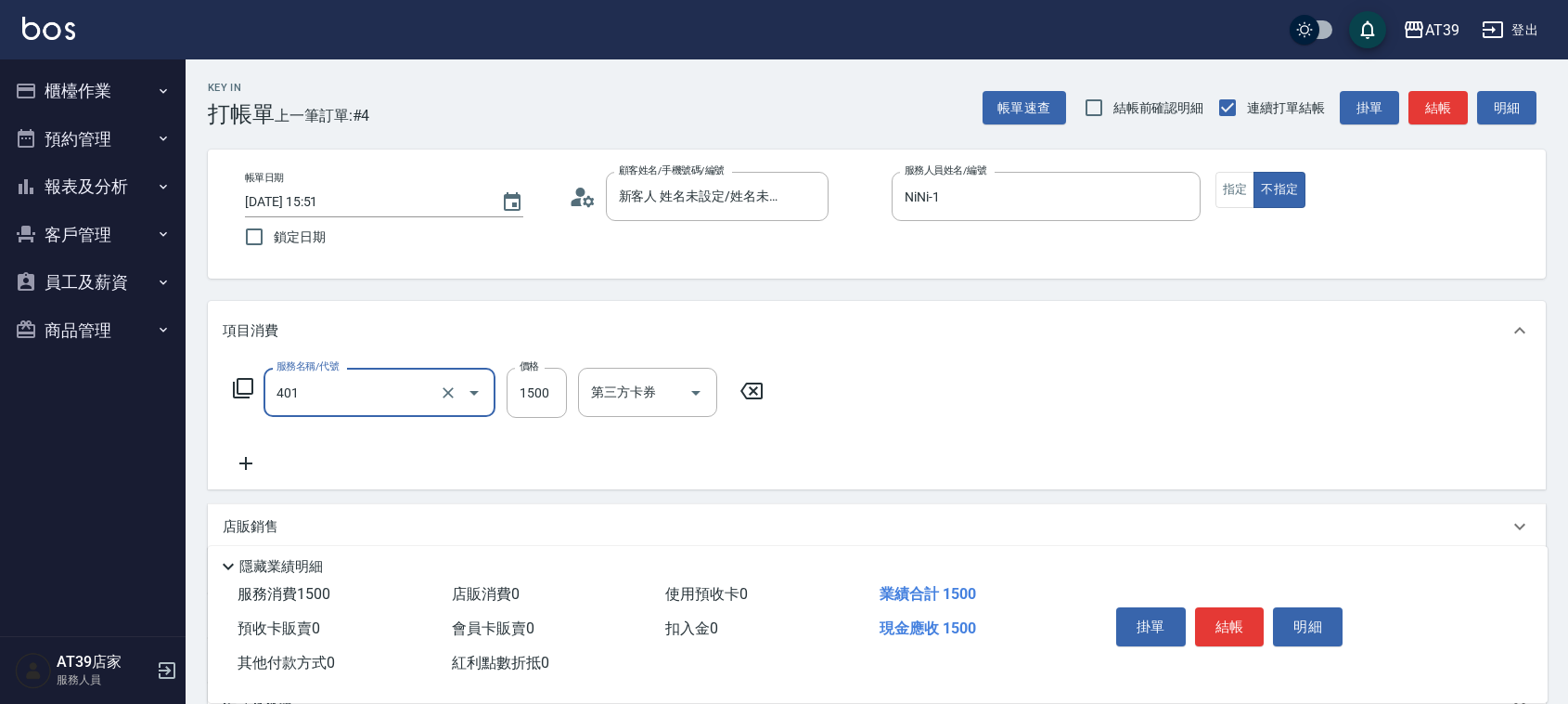
type input "基本染髮(401)"
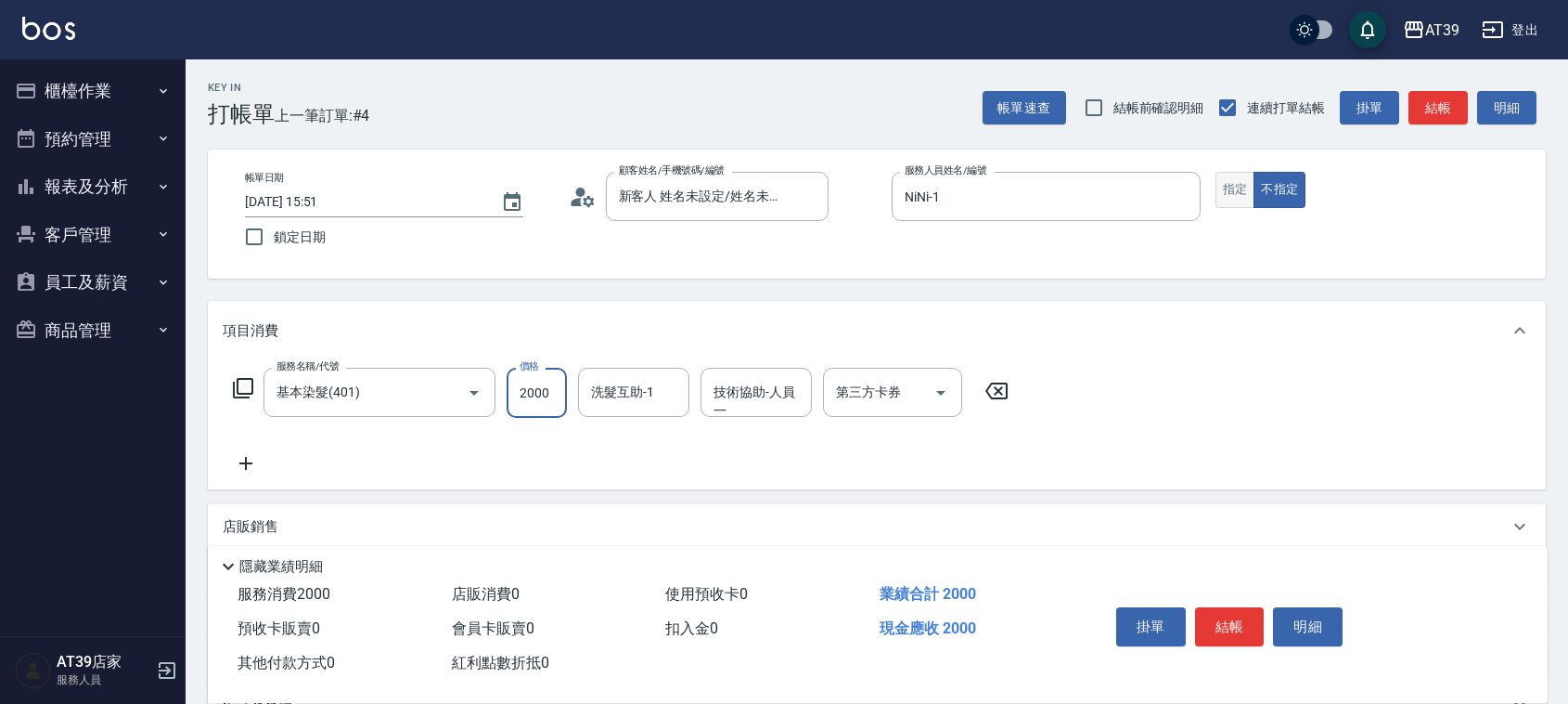
type input "2000"
click at [1239, 183] on button "指定" at bounding box center [1235, 190] width 40 height 37
click at [1421, 94] on button "結帳" at bounding box center [1438, 109] width 60 height 35
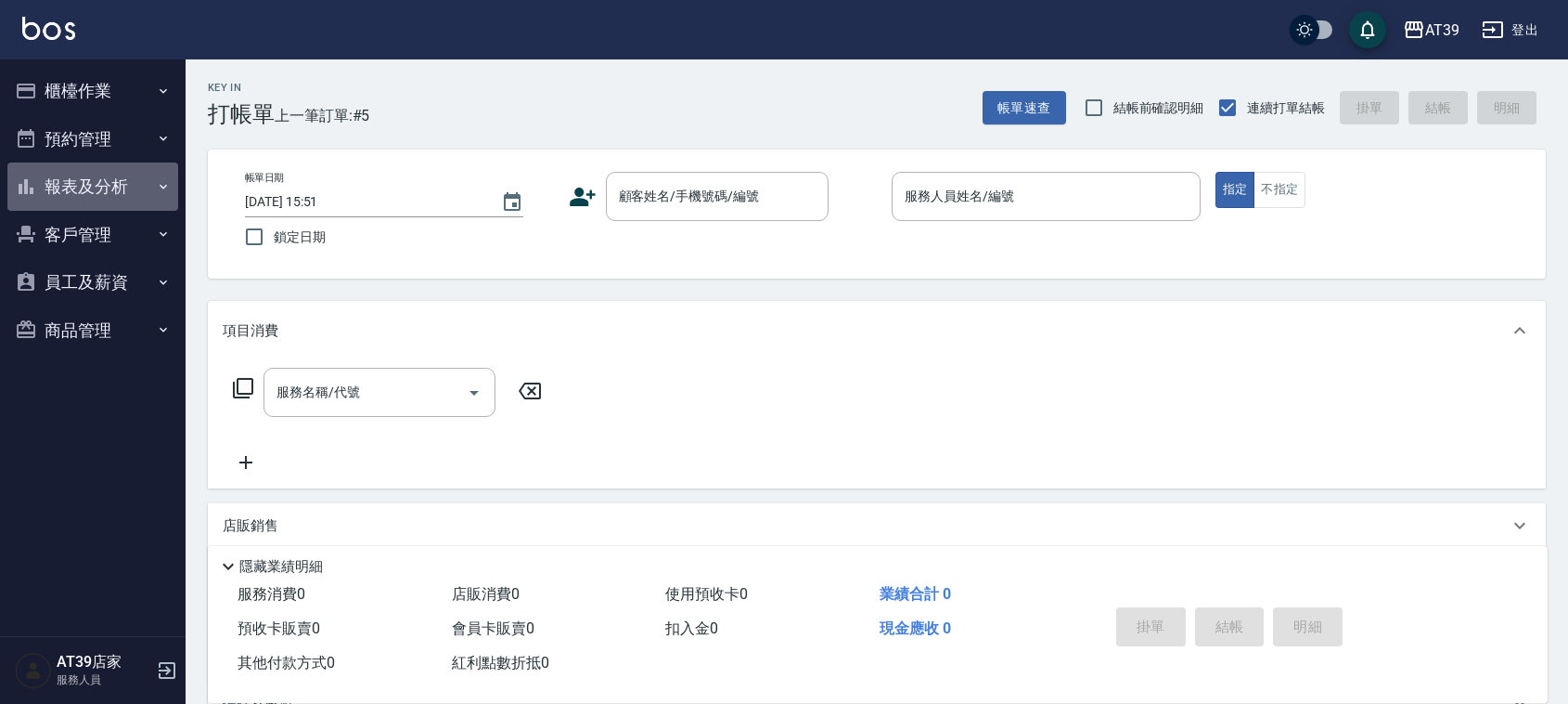
click at [65, 190] on button "報表及分析" at bounding box center [93, 187] width 171 height 48
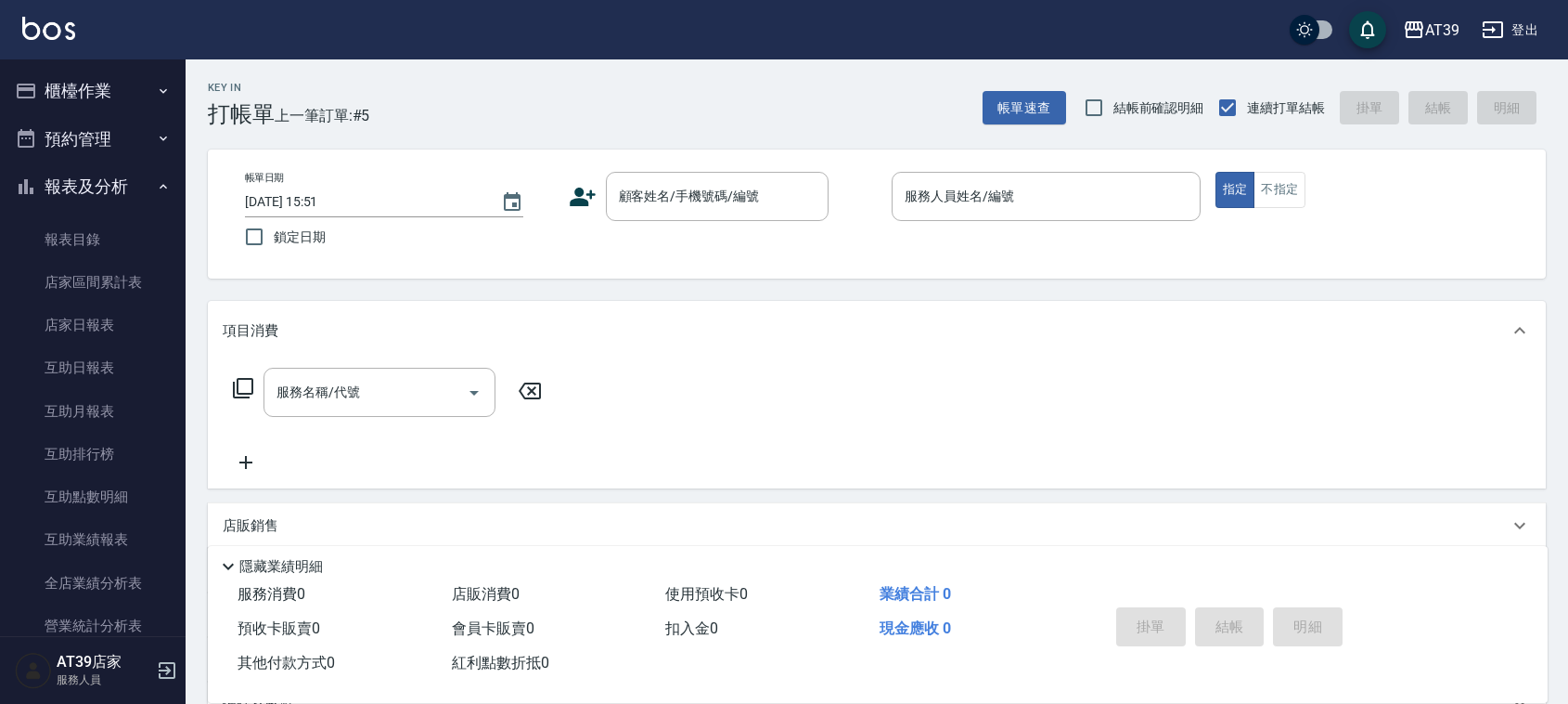
drag, startPoint x: 174, startPoint y: 249, endPoint x: 178, endPoint y: 300, distance: 51.2
click at [179, 300] on nav "櫃檯作業 打帳單 帳單列表 現金收支登錄 每日結帳 排班表 現場電腦打卡 預約管理 預約管理 單日預約紀錄 單週預約紀錄 報表及分析 報表目錄 店家區間累計表…" at bounding box center [92, 347] width 186 height 576
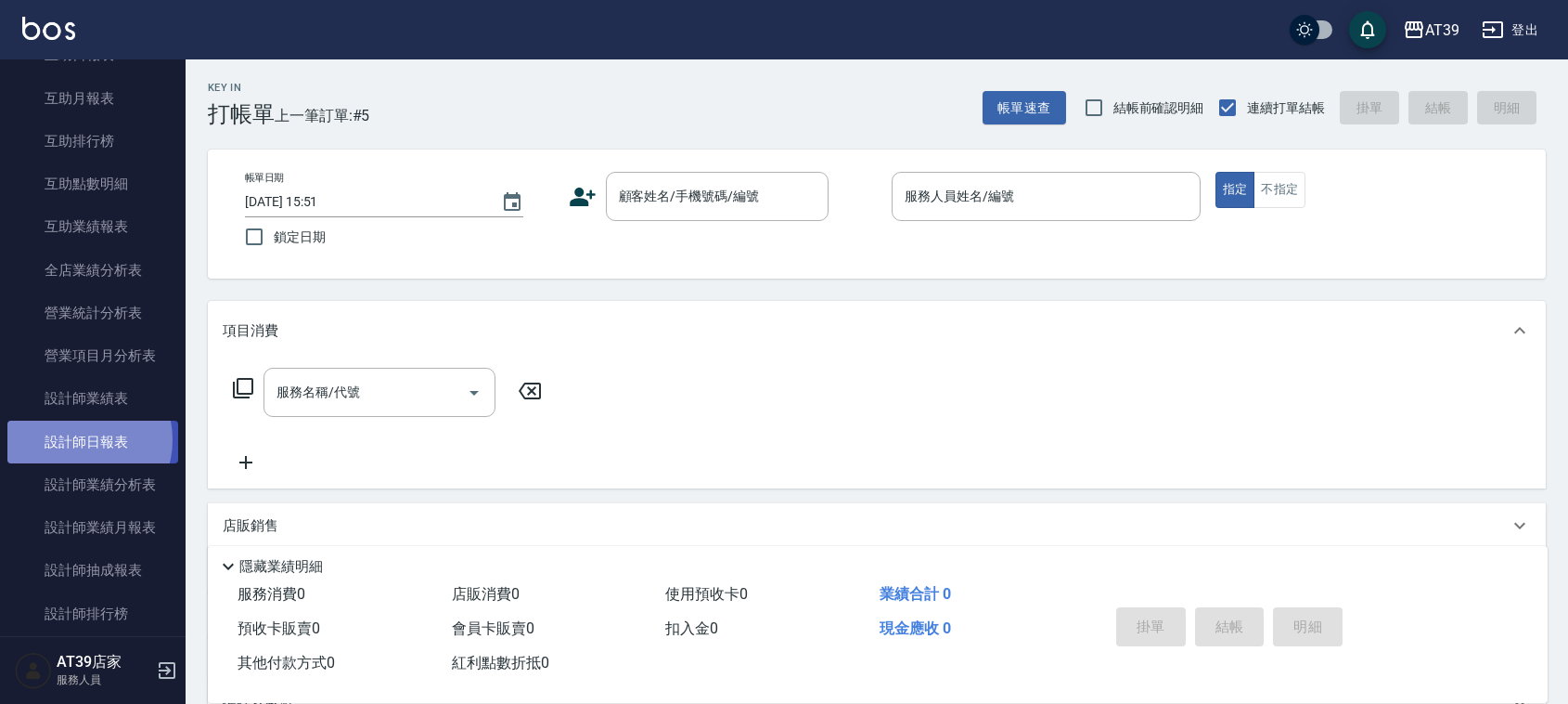
click at [80, 440] on link "設計師日報表" at bounding box center [93, 441] width 171 height 42
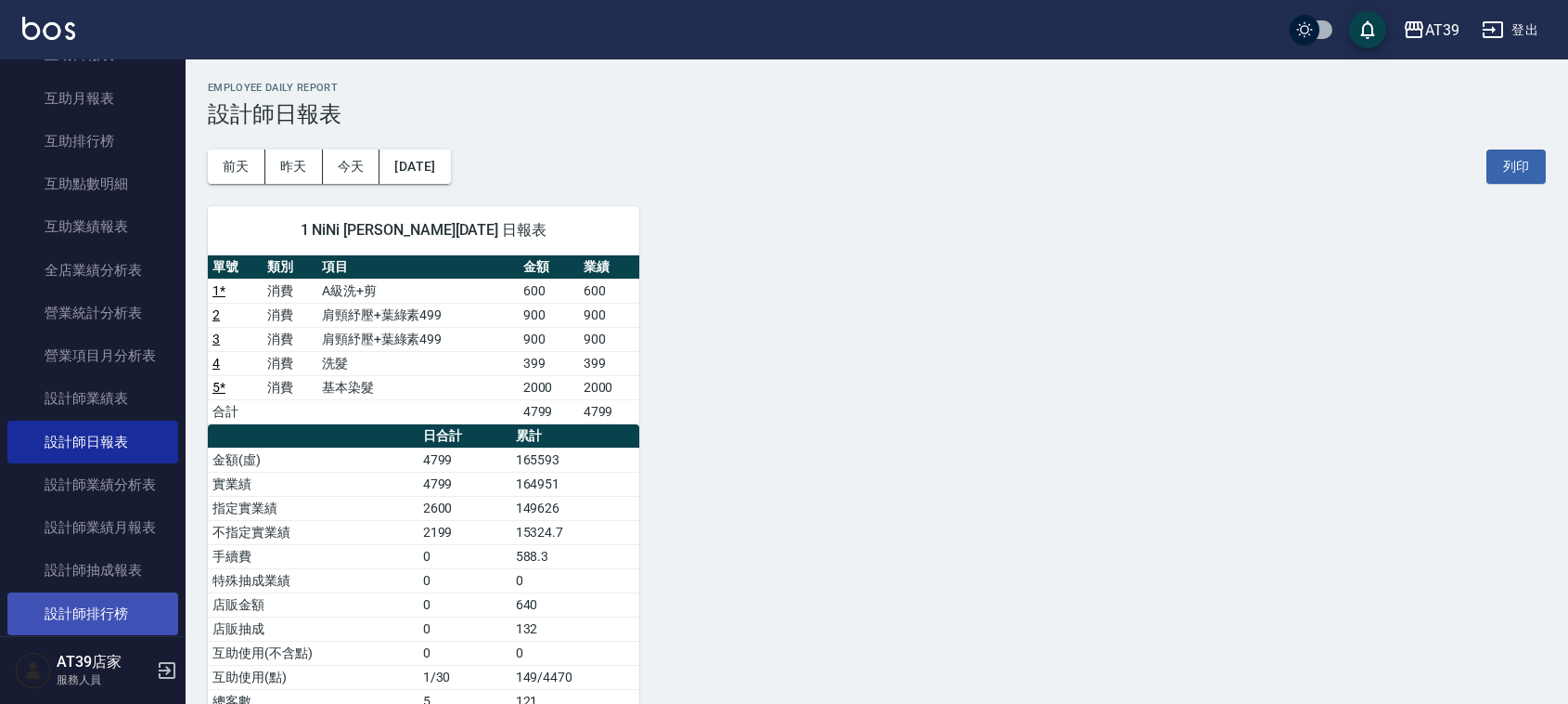
click at [128, 611] on link "設計師排行榜" at bounding box center [93, 614] width 171 height 42
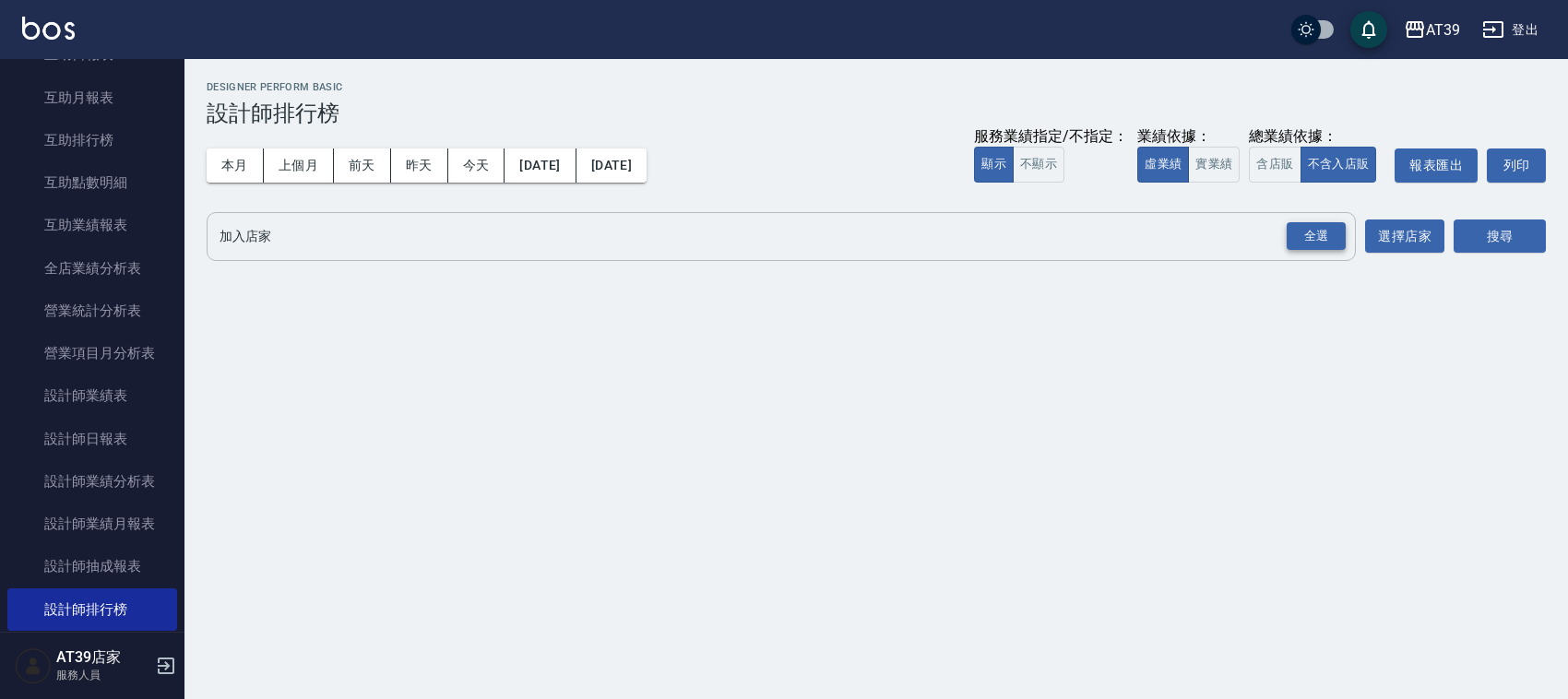
drag, startPoint x: 1326, startPoint y: 243, endPoint x: 1321, endPoint y: 232, distance: 12.1
click at [1321, 232] on div "全選" at bounding box center [1316, 237] width 59 height 29
click at [1476, 212] on div "搜尋" at bounding box center [1499, 238] width 93 height 52
click at [1491, 227] on button "搜尋" at bounding box center [1499, 238] width 93 height 34
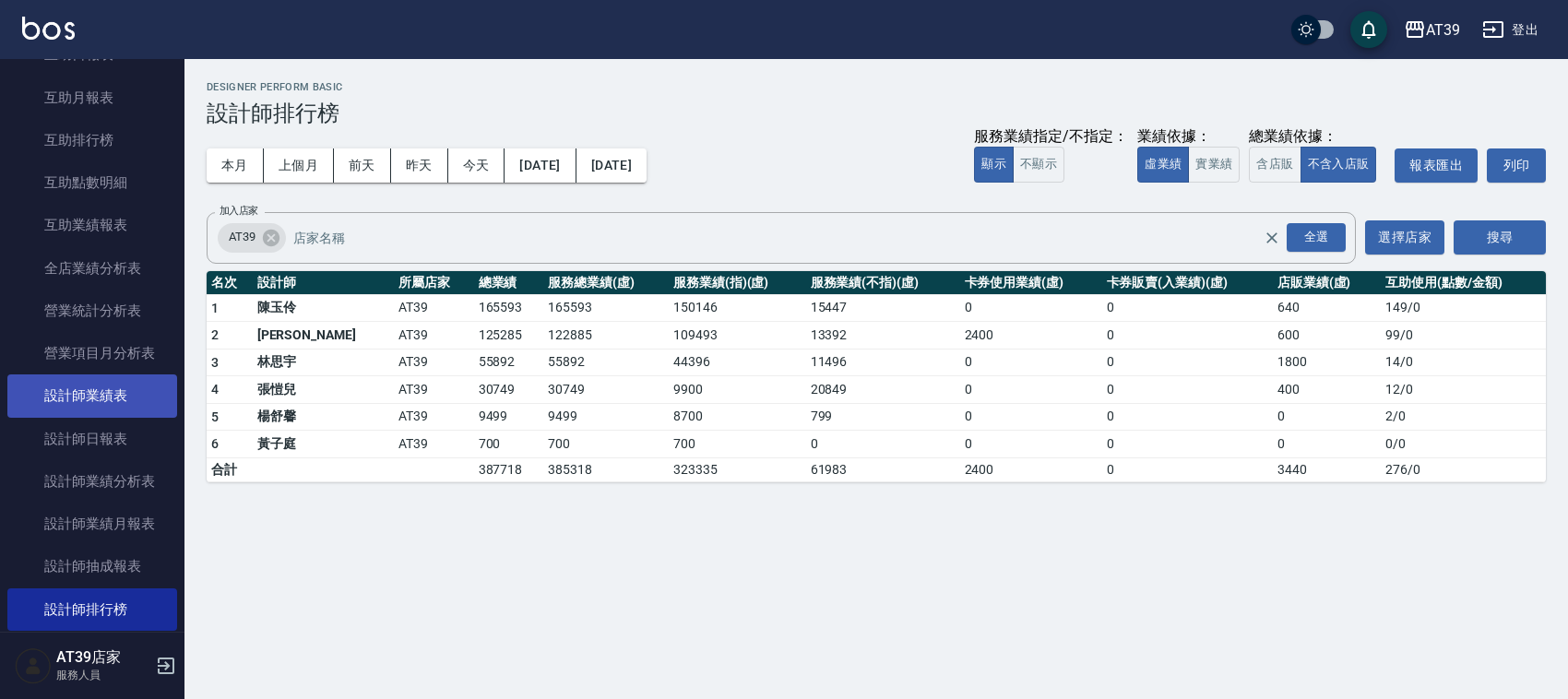
click at [150, 403] on link "設計師業績表" at bounding box center [93, 395] width 170 height 42
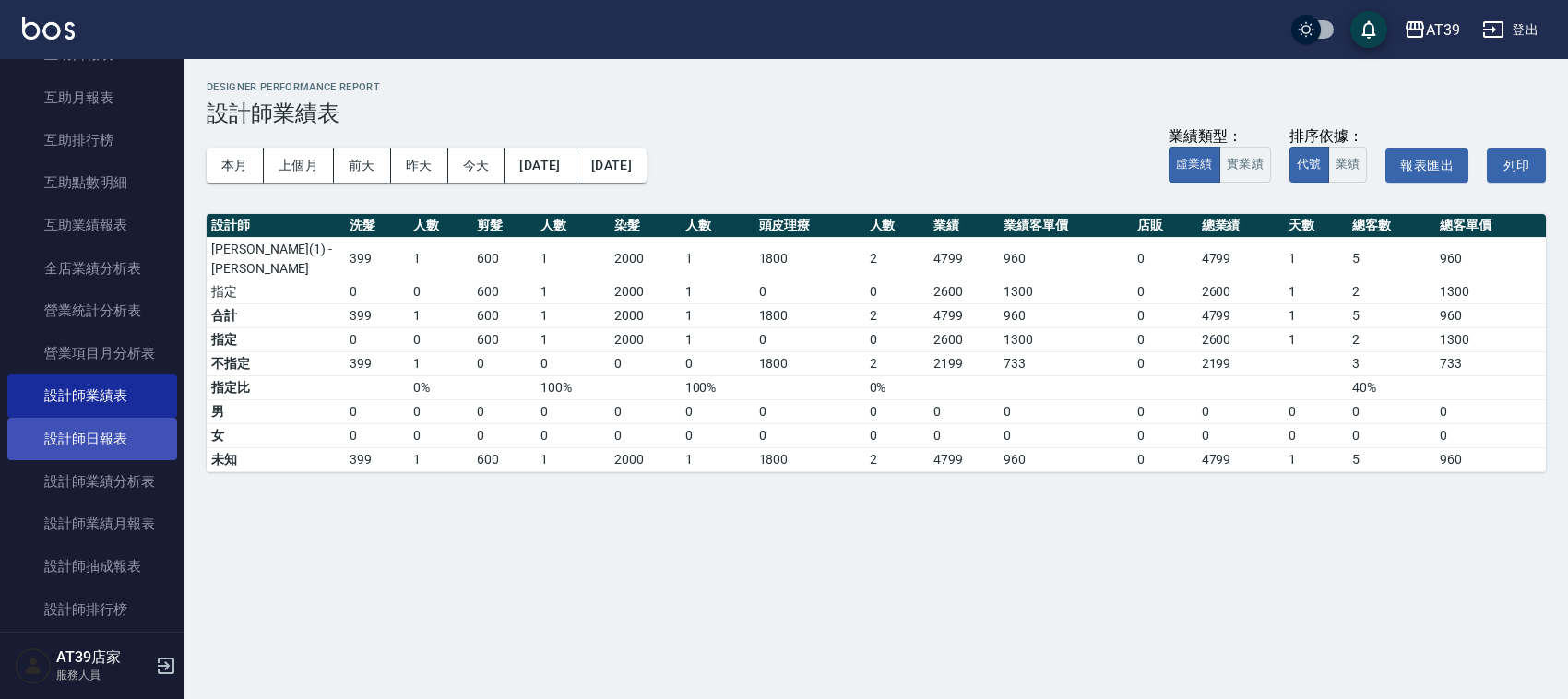
click at [117, 426] on link "設計師日報表" at bounding box center [93, 438] width 170 height 42
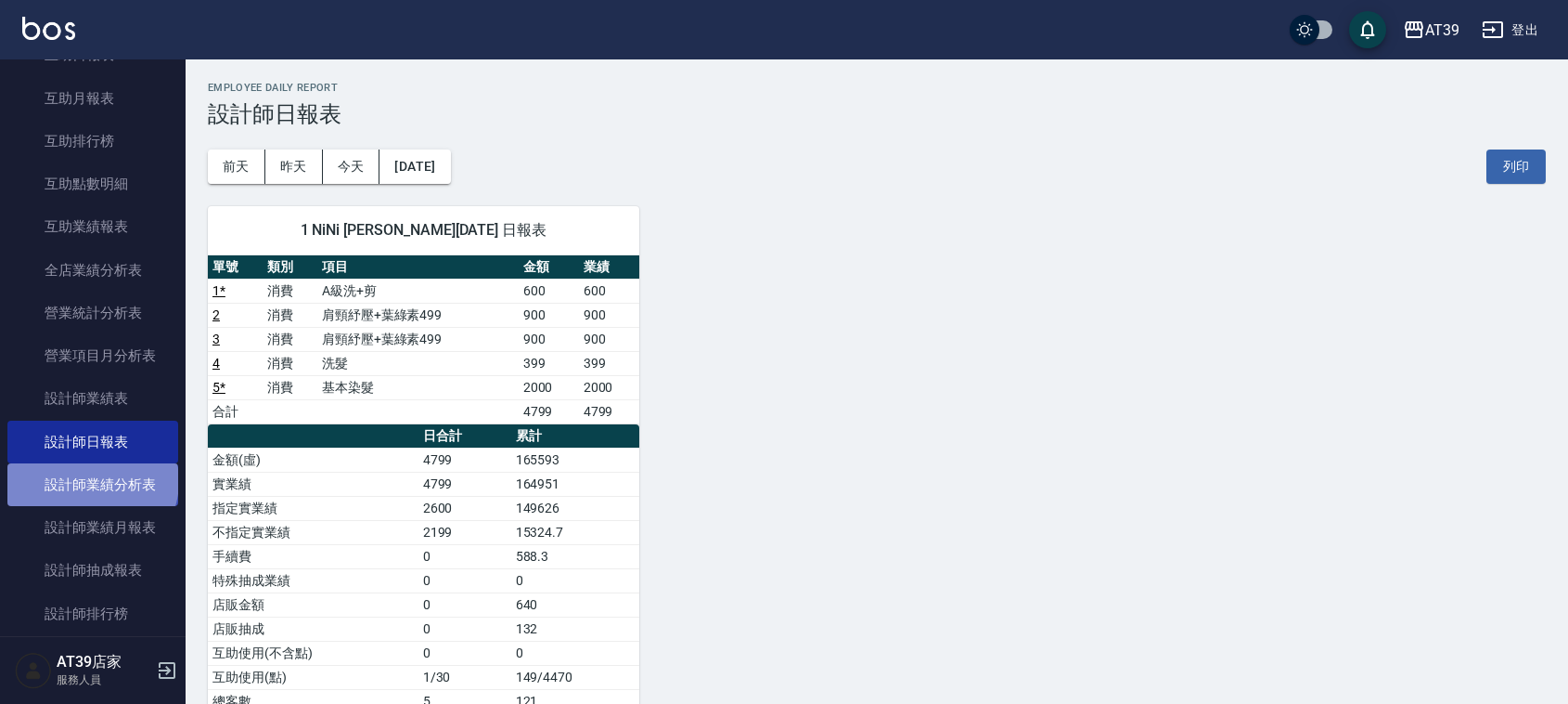
click at [90, 480] on link "設計師業績分析表" at bounding box center [93, 485] width 171 height 42
